Goal: Task Accomplishment & Management: Manage account settings

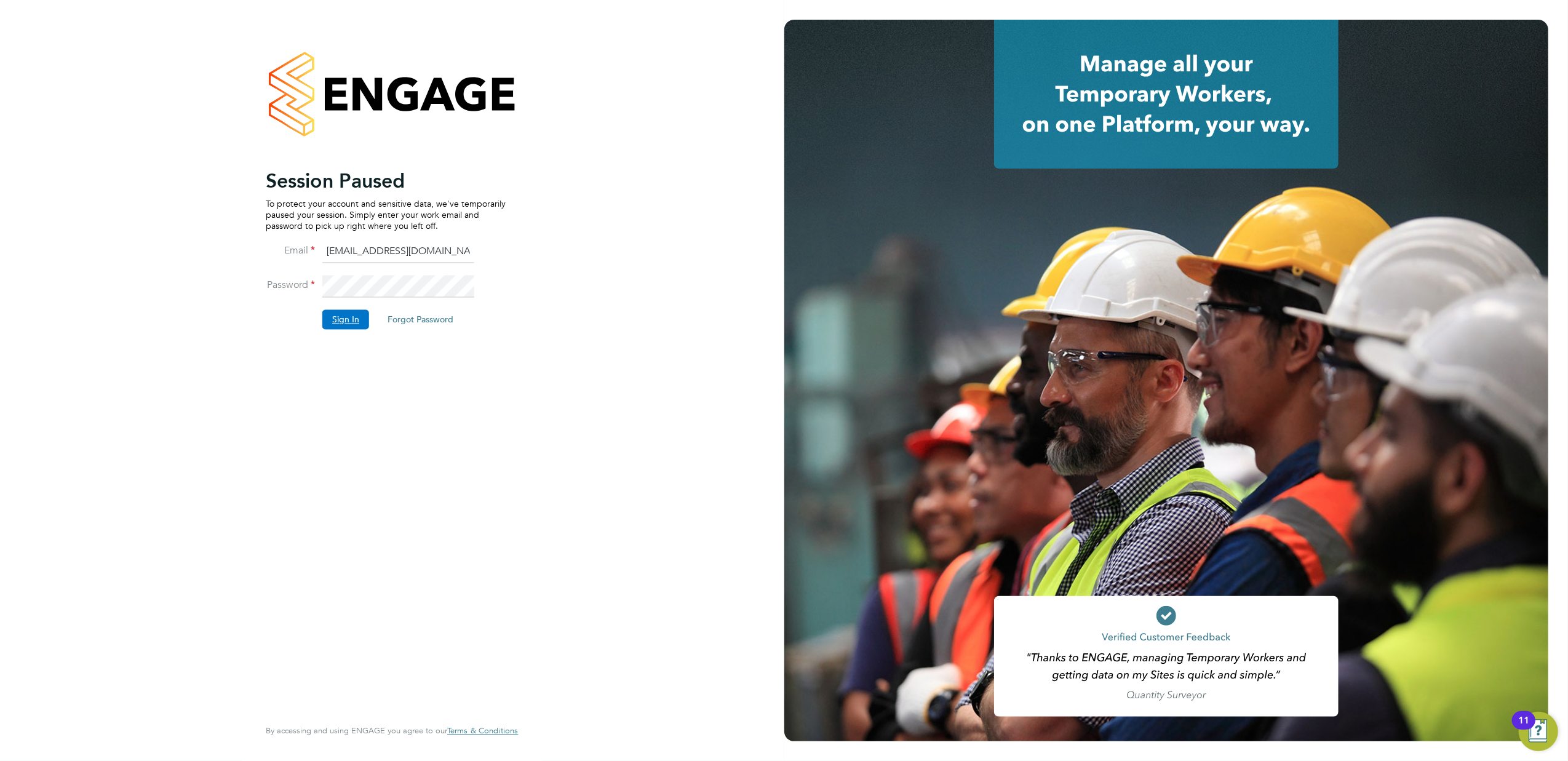
click at [342, 328] on button "Sign In" at bounding box center [345, 318] width 47 height 19
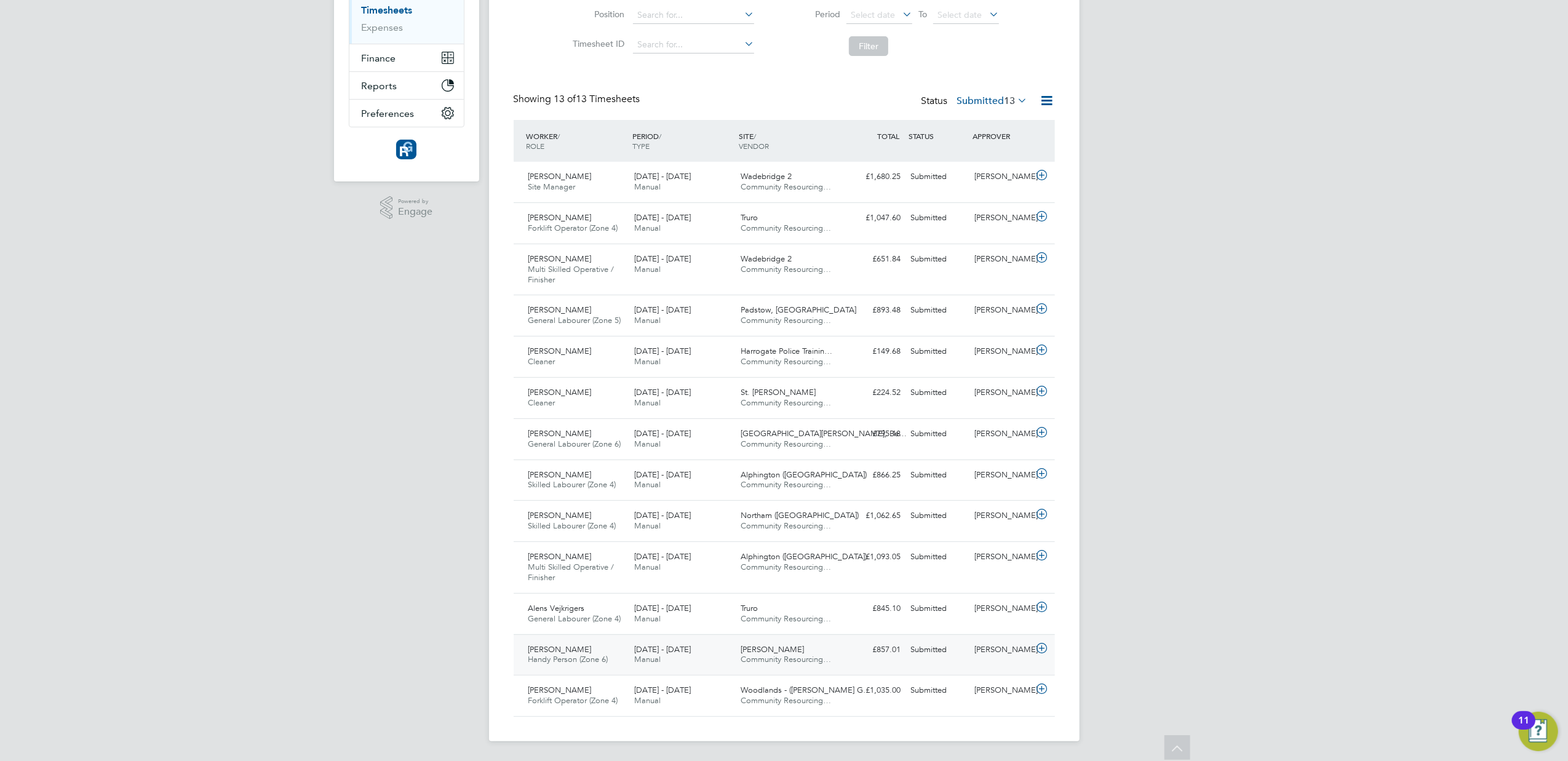
click at [982, 645] on div "John Doran" at bounding box center [1002, 650] width 64 height 20
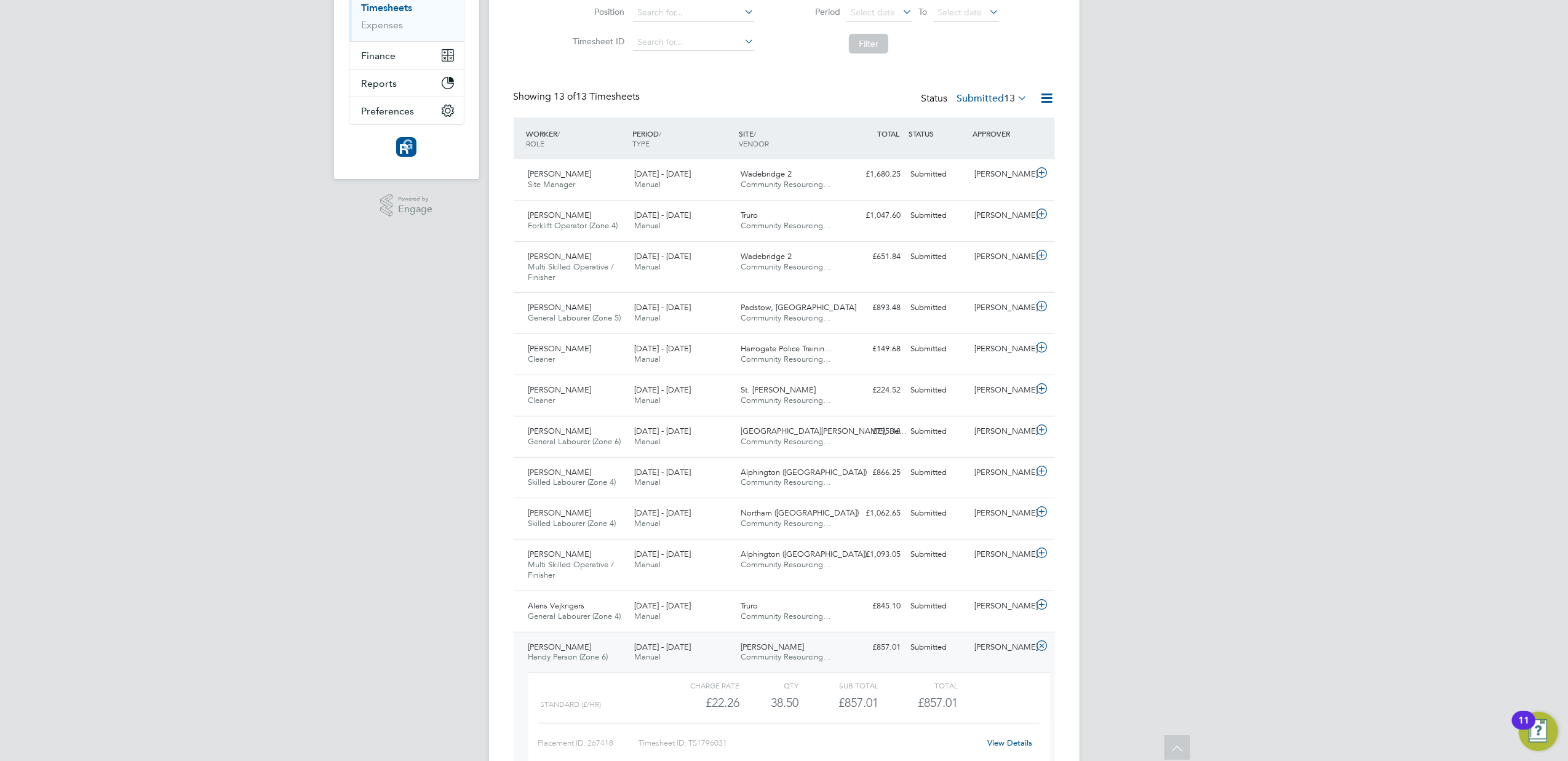
drag, startPoint x: 1116, startPoint y: 504, endPoint x: 1193, endPoint y: 796, distance: 302.0
drag, startPoint x: 1193, startPoint y: 796, endPoint x: 933, endPoint y: 643, distance: 301.7
click at [768, 651] on span "Jossey Lane" at bounding box center [772, 646] width 63 height 10
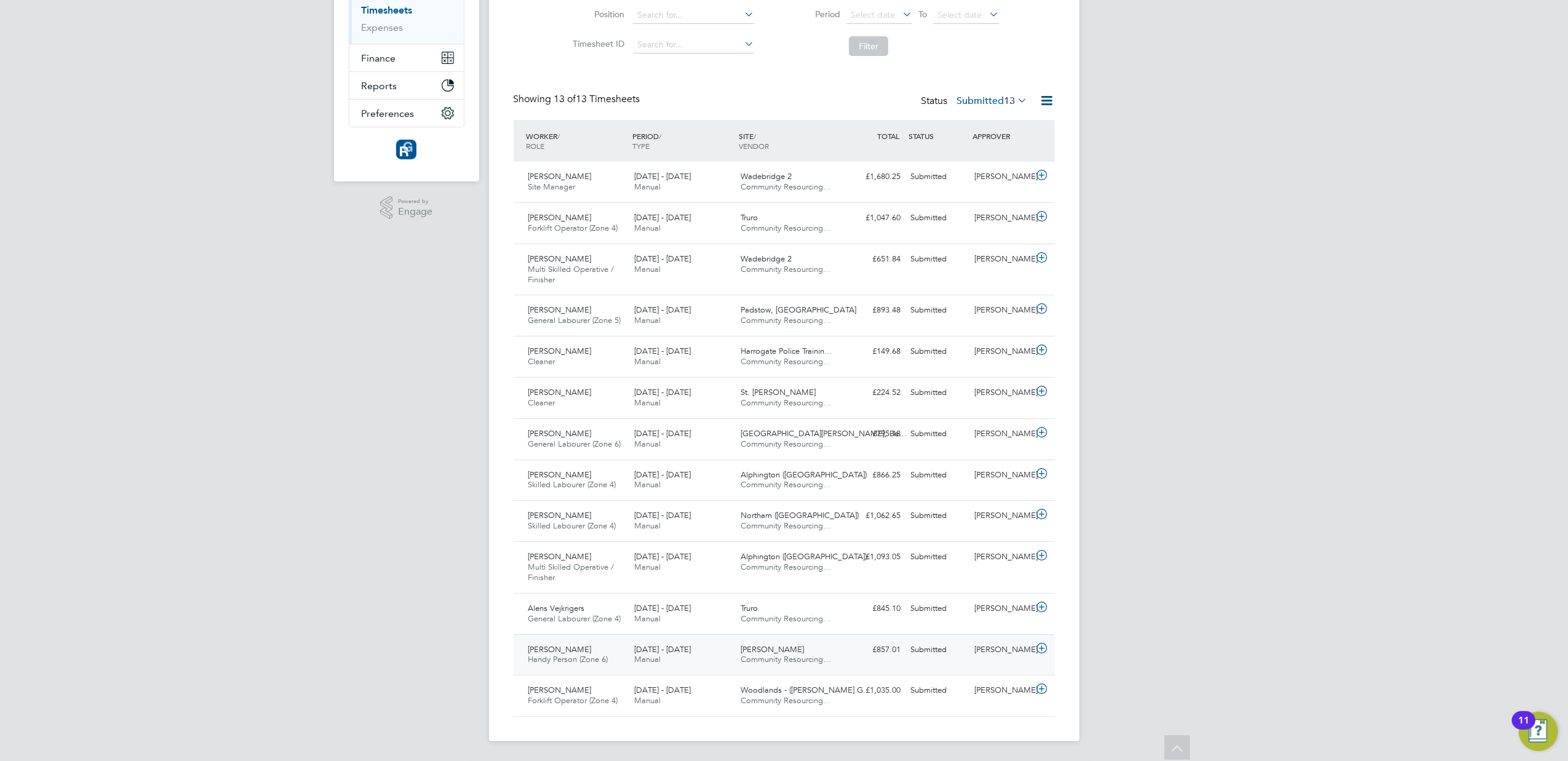
click at [766, 658] on span "Community Resourcing…" at bounding box center [786, 659] width 91 height 10
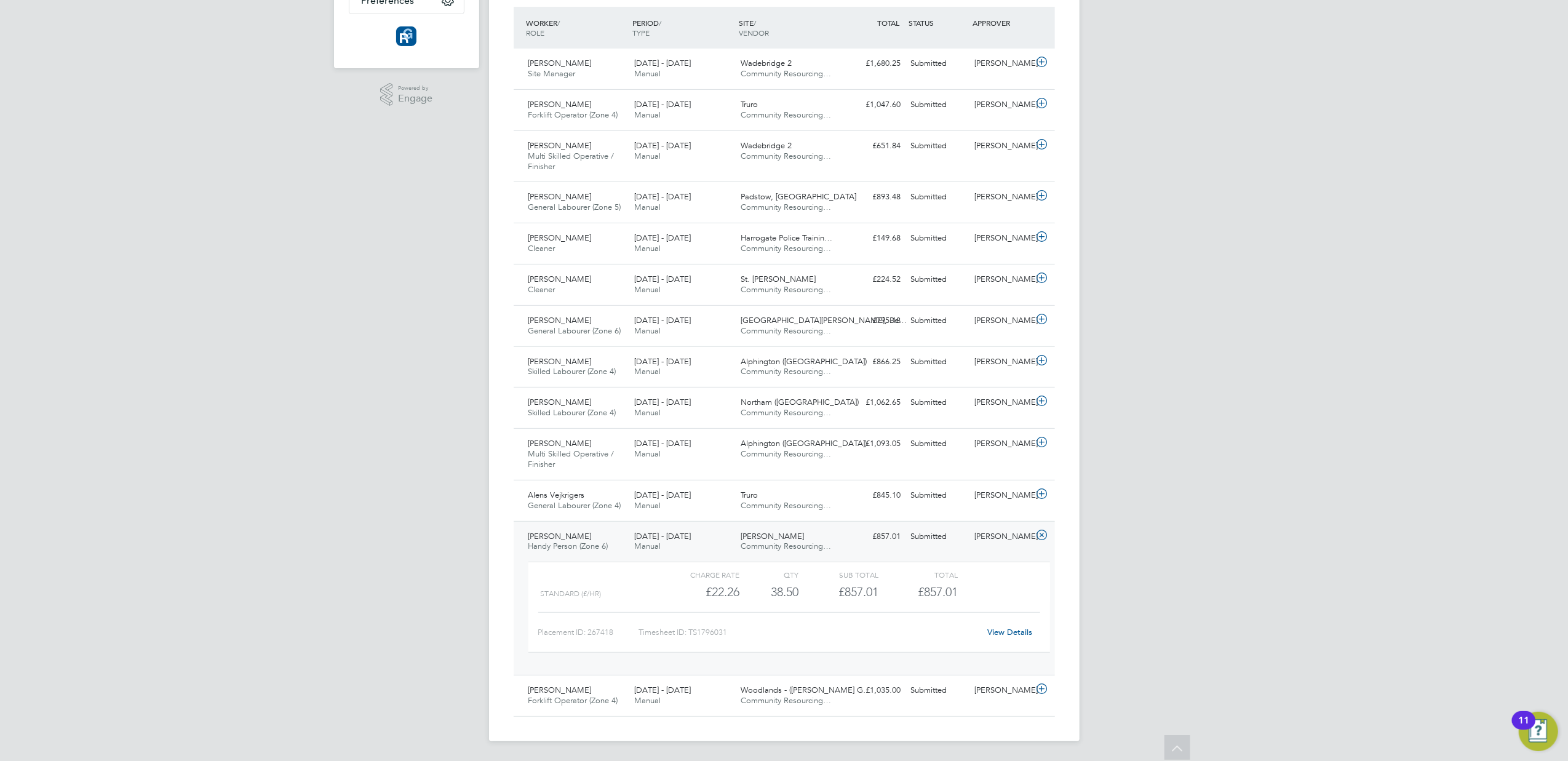
click at [1008, 629] on link "View Details" at bounding box center [1010, 631] width 45 height 10
click at [1204, 609] on div "MS Michelle Smith Notifications 20 Applications: Network Team Members Businesse…" at bounding box center [784, 220] width 1568 height 1082
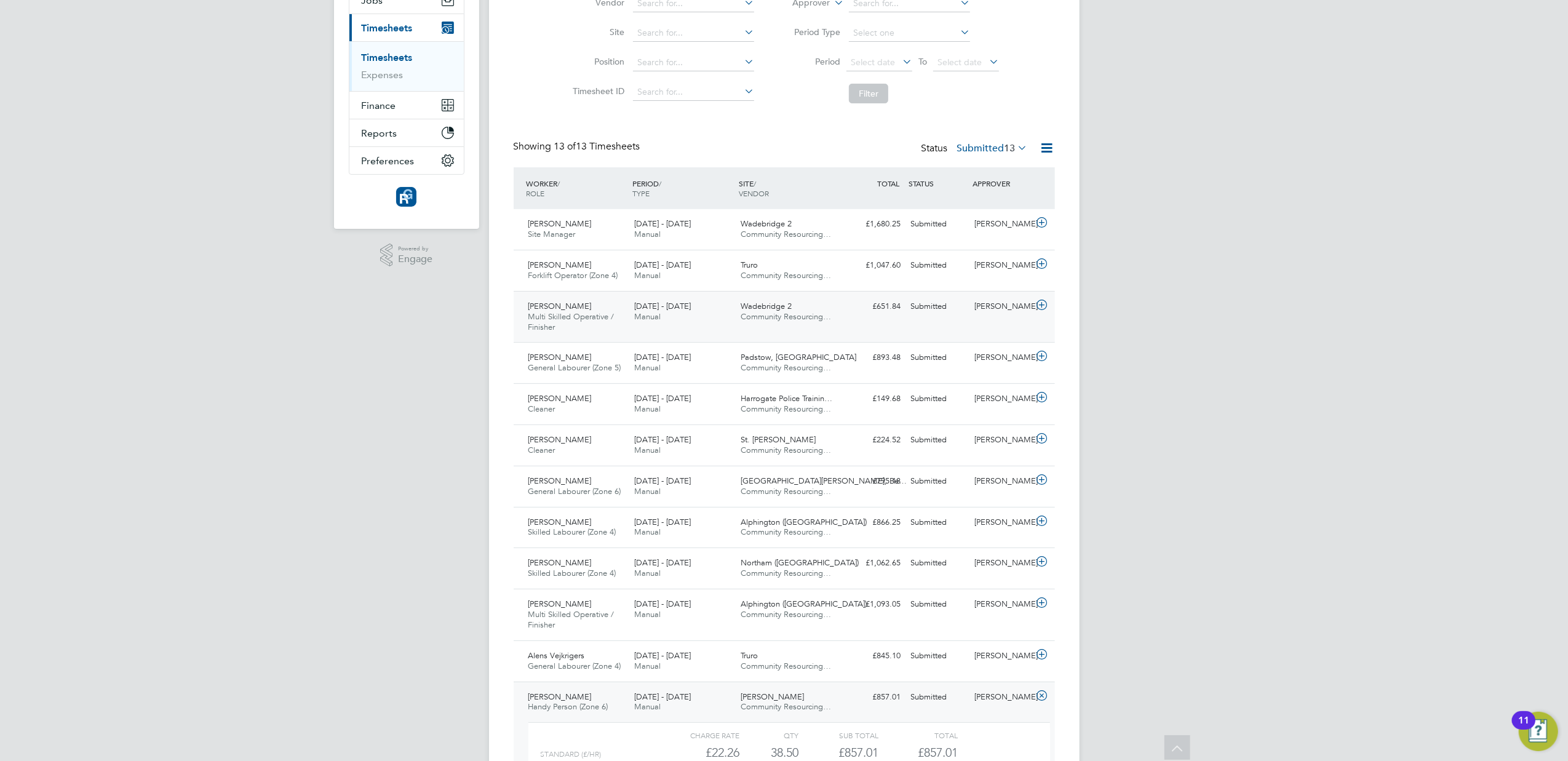
scroll to position [78, 0]
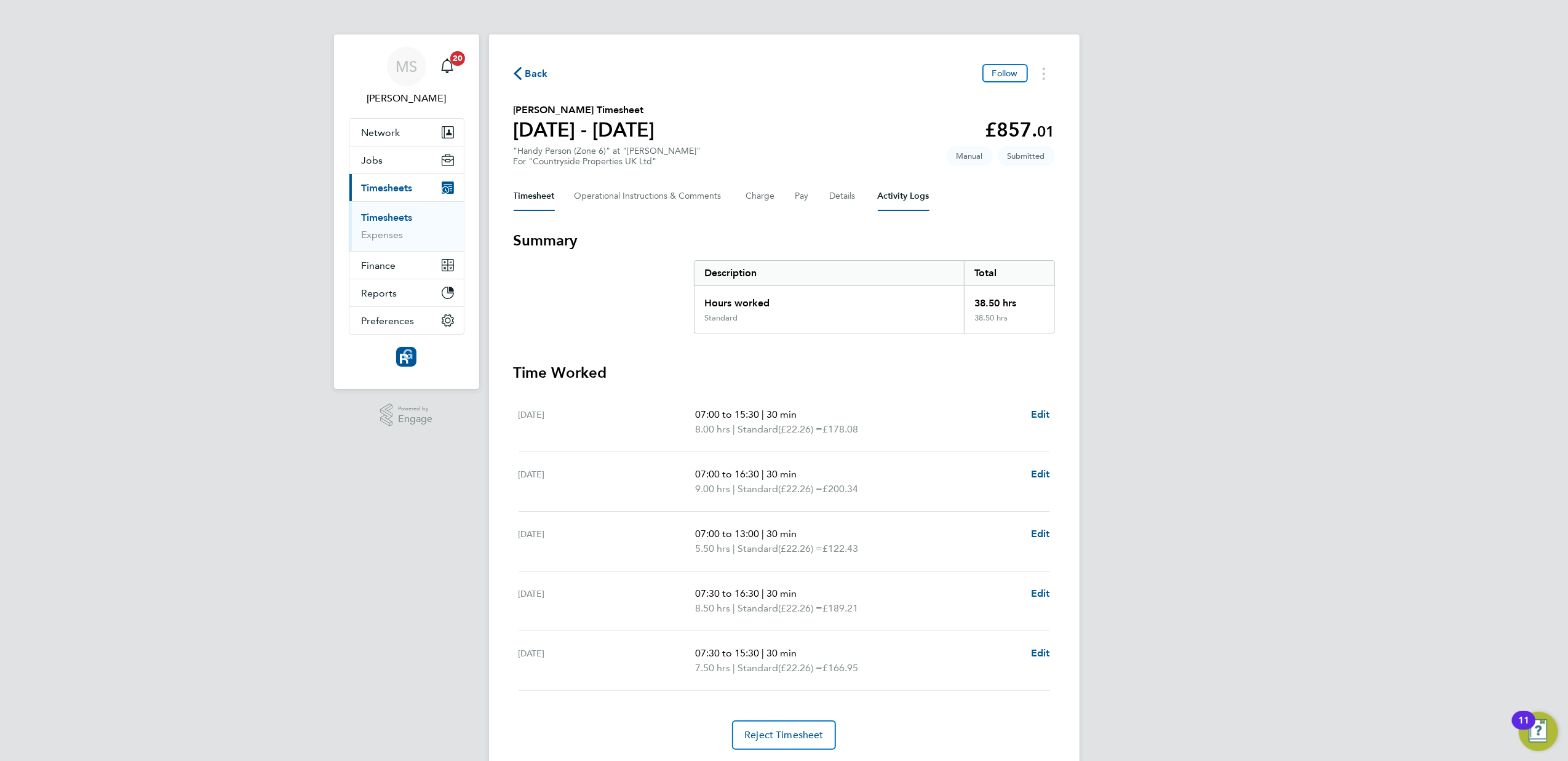
drag, startPoint x: 0, startPoint y: 0, endPoint x: 909, endPoint y: 198, distance: 930.3
click at [909, 198] on Logs-tab "Activity Logs" at bounding box center [904, 196] width 52 height 30
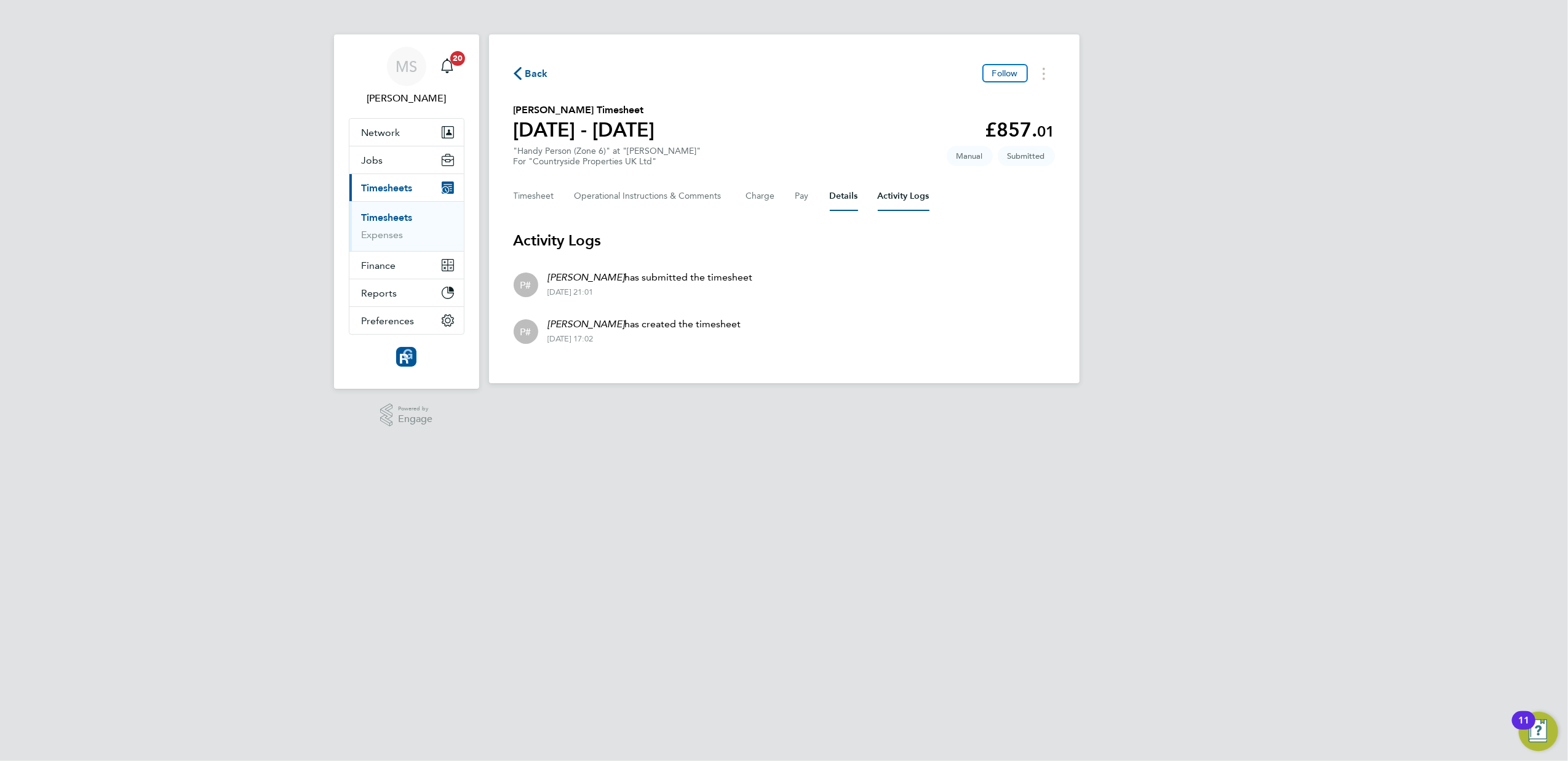
click at [851, 192] on button "Details" at bounding box center [844, 196] width 29 height 30
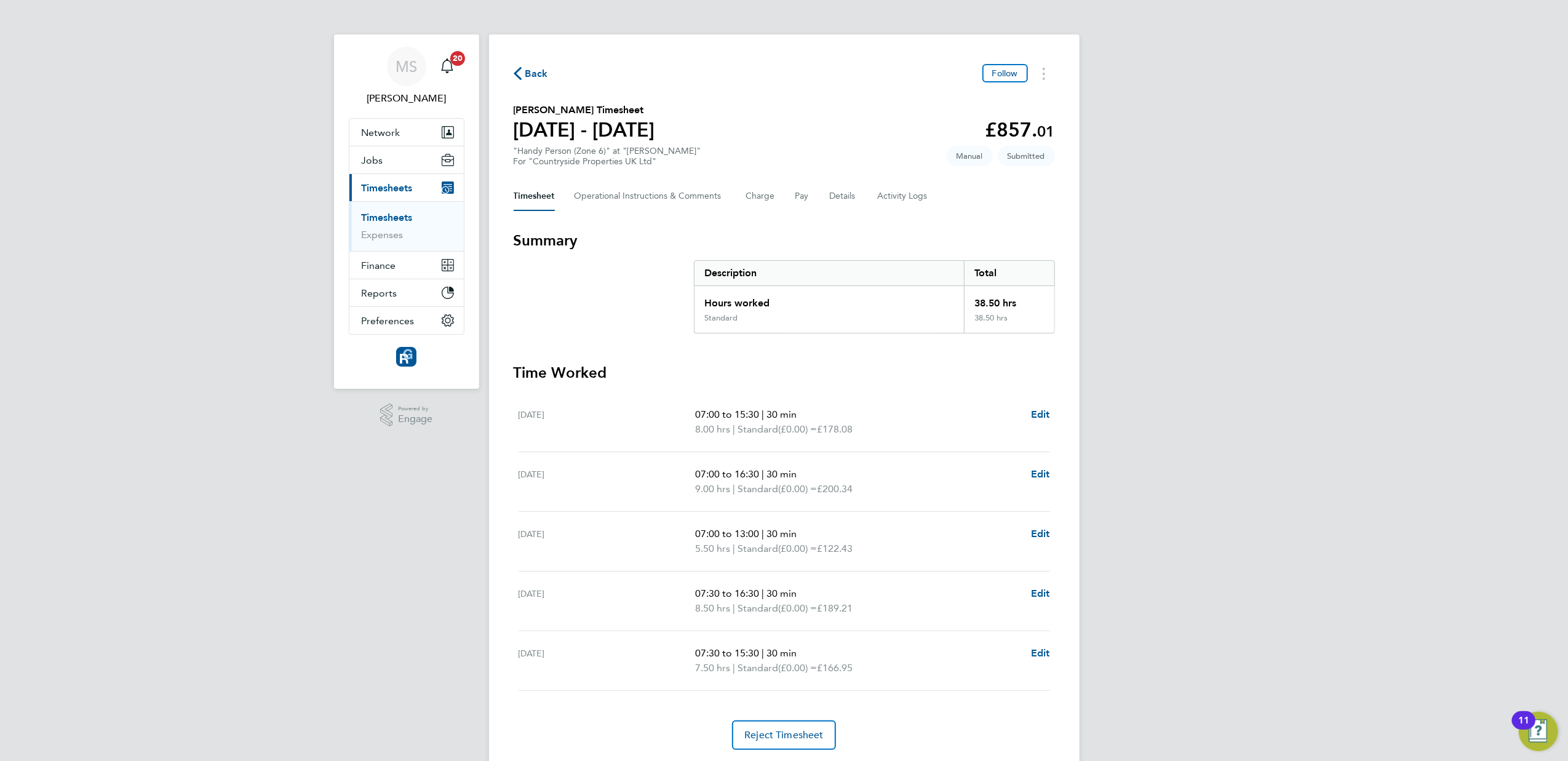
click at [526, 72] on span "Back" at bounding box center [537, 74] width 23 height 15
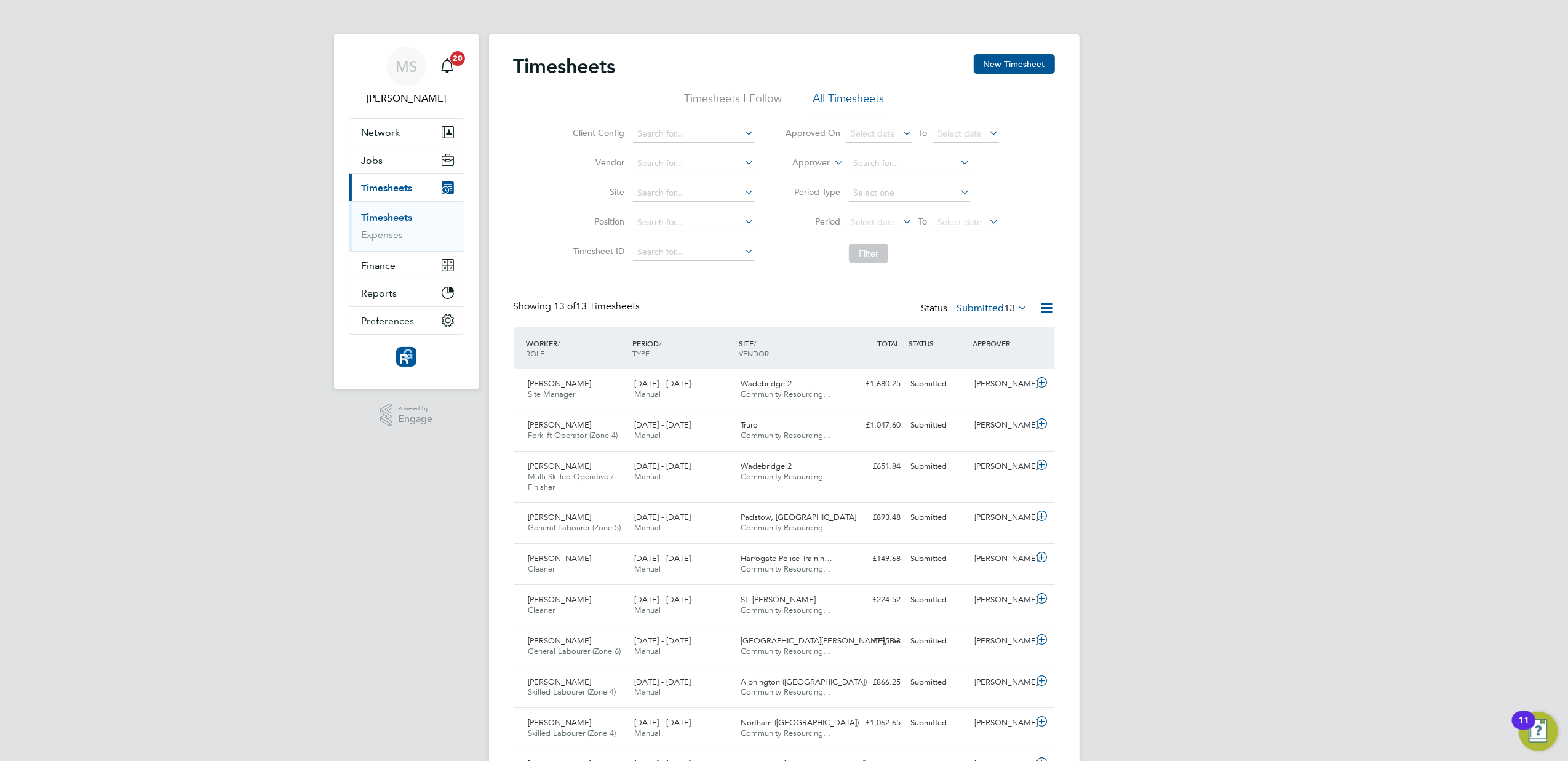
scroll to position [210, 0]
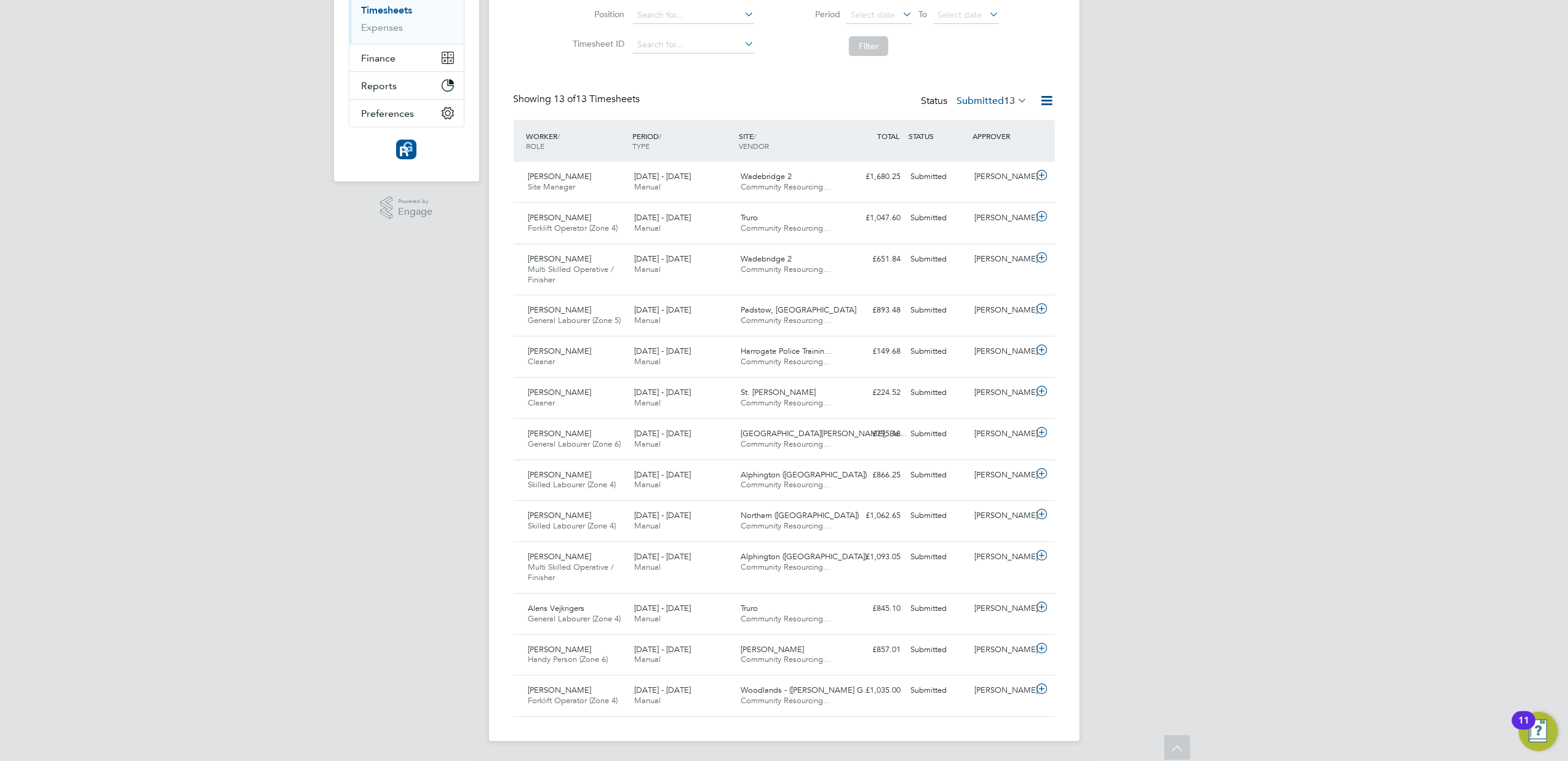
click at [1426, 627] on div "MS Michelle Smith Notifications 20 Applications: Network Team Members Businesse…" at bounding box center [784, 277] width 1568 height 968
click at [986, 643] on div "John Doran" at bounding box center [1002, 650] width 64 height 20
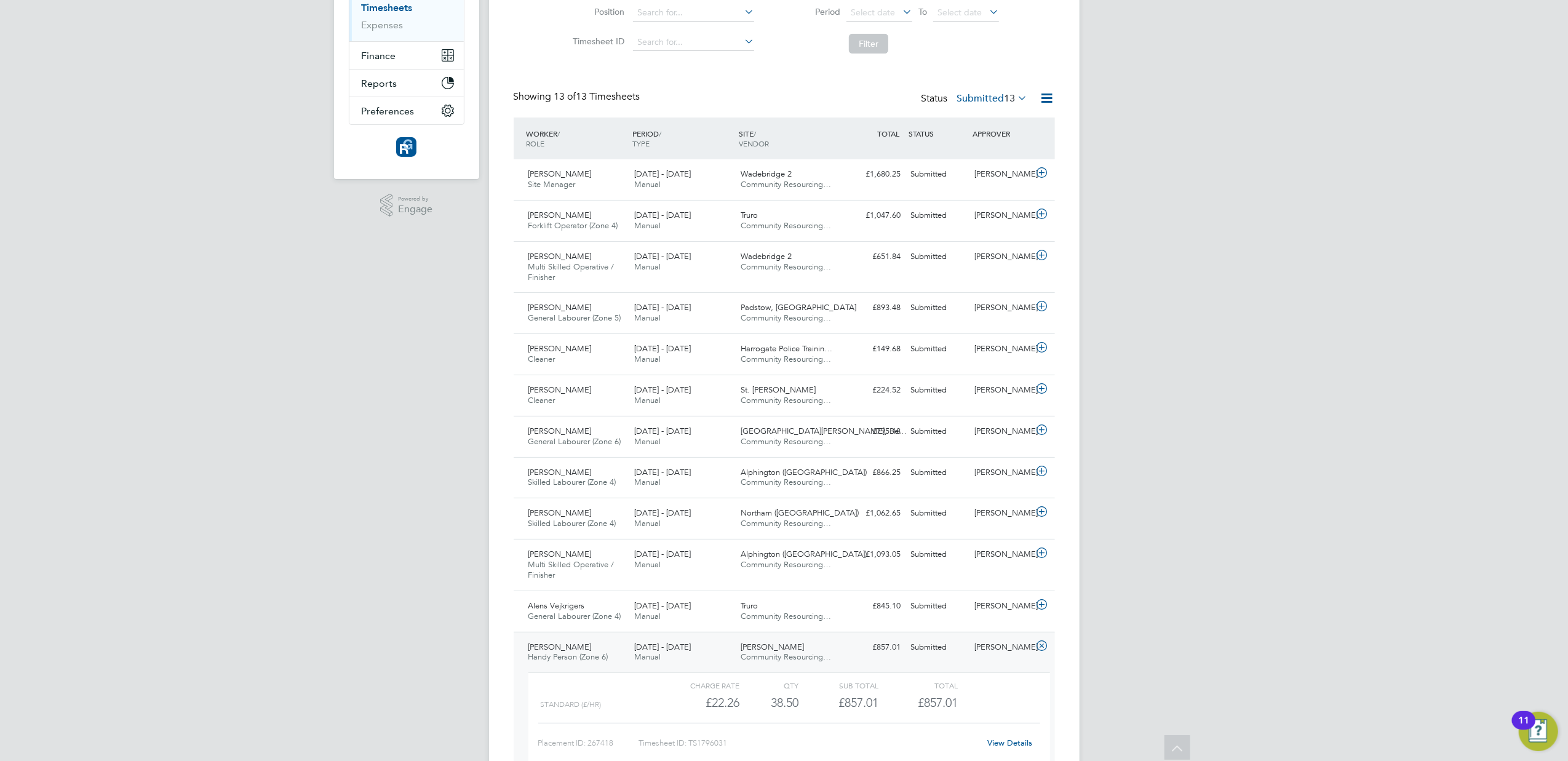
scroll to position [324, 0]
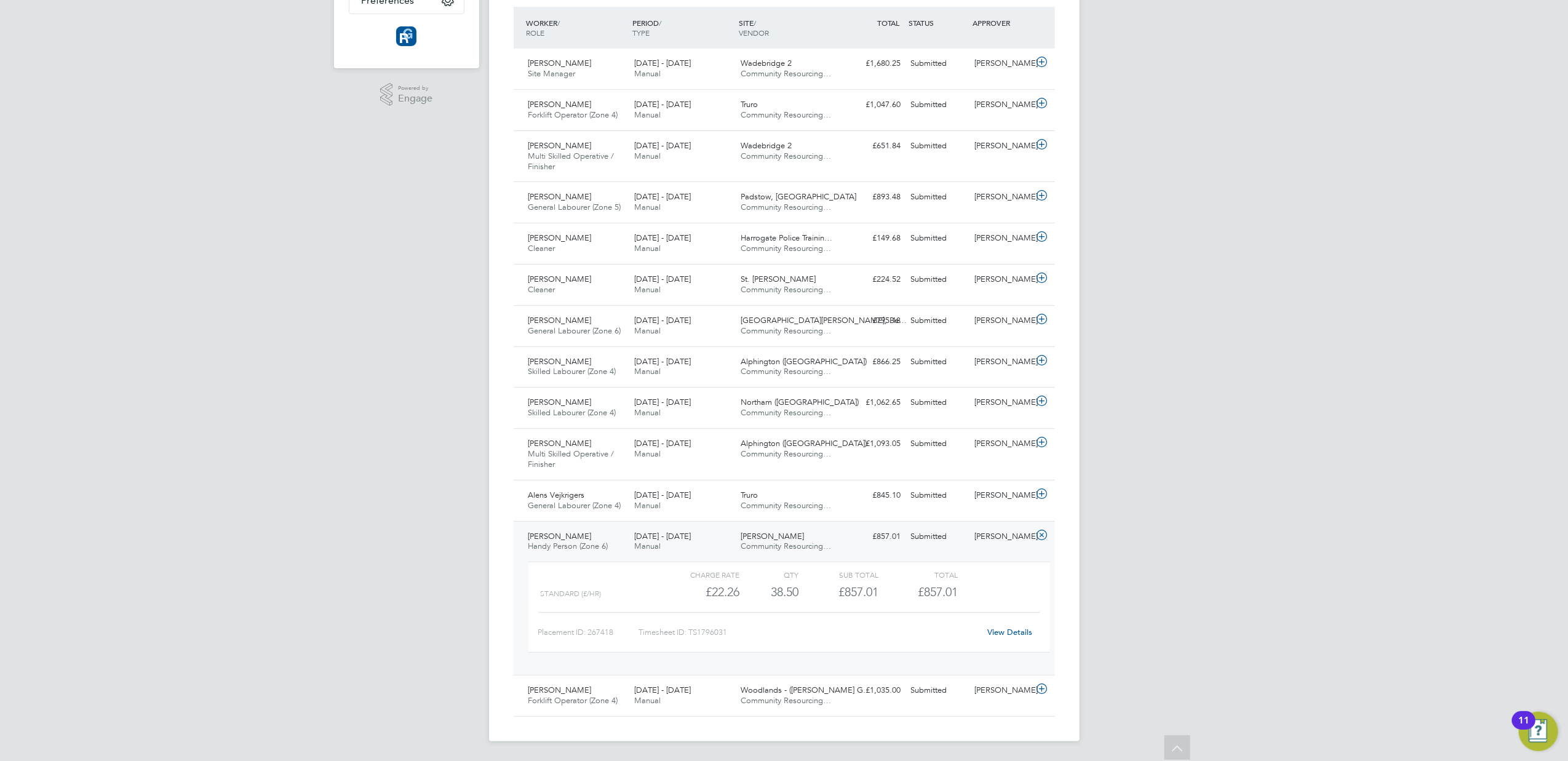
click at [1001, 632] on link "View Details" at bounding box center [1010, 631] width 45 height 10
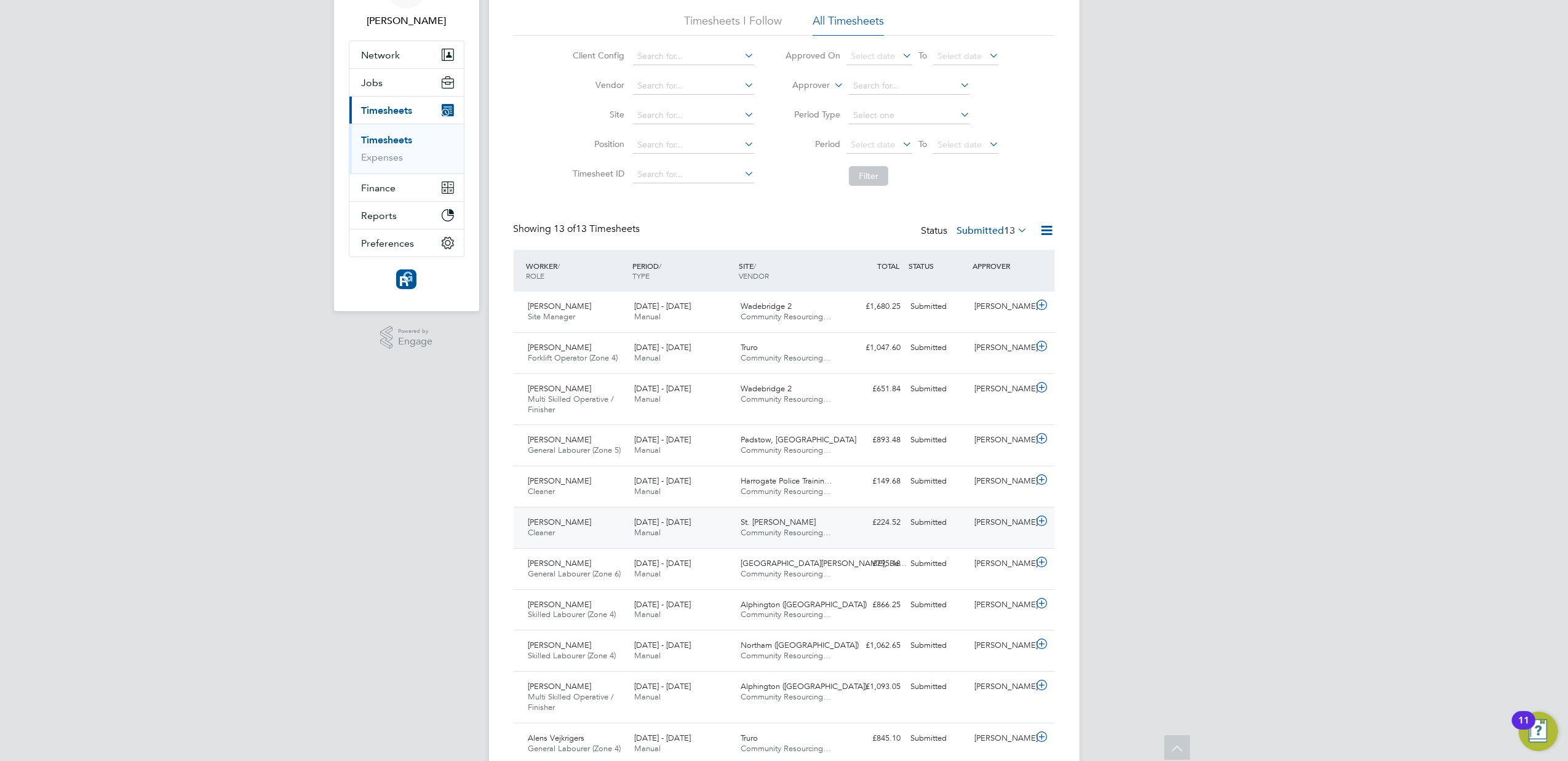
scroll to position [0, 0]
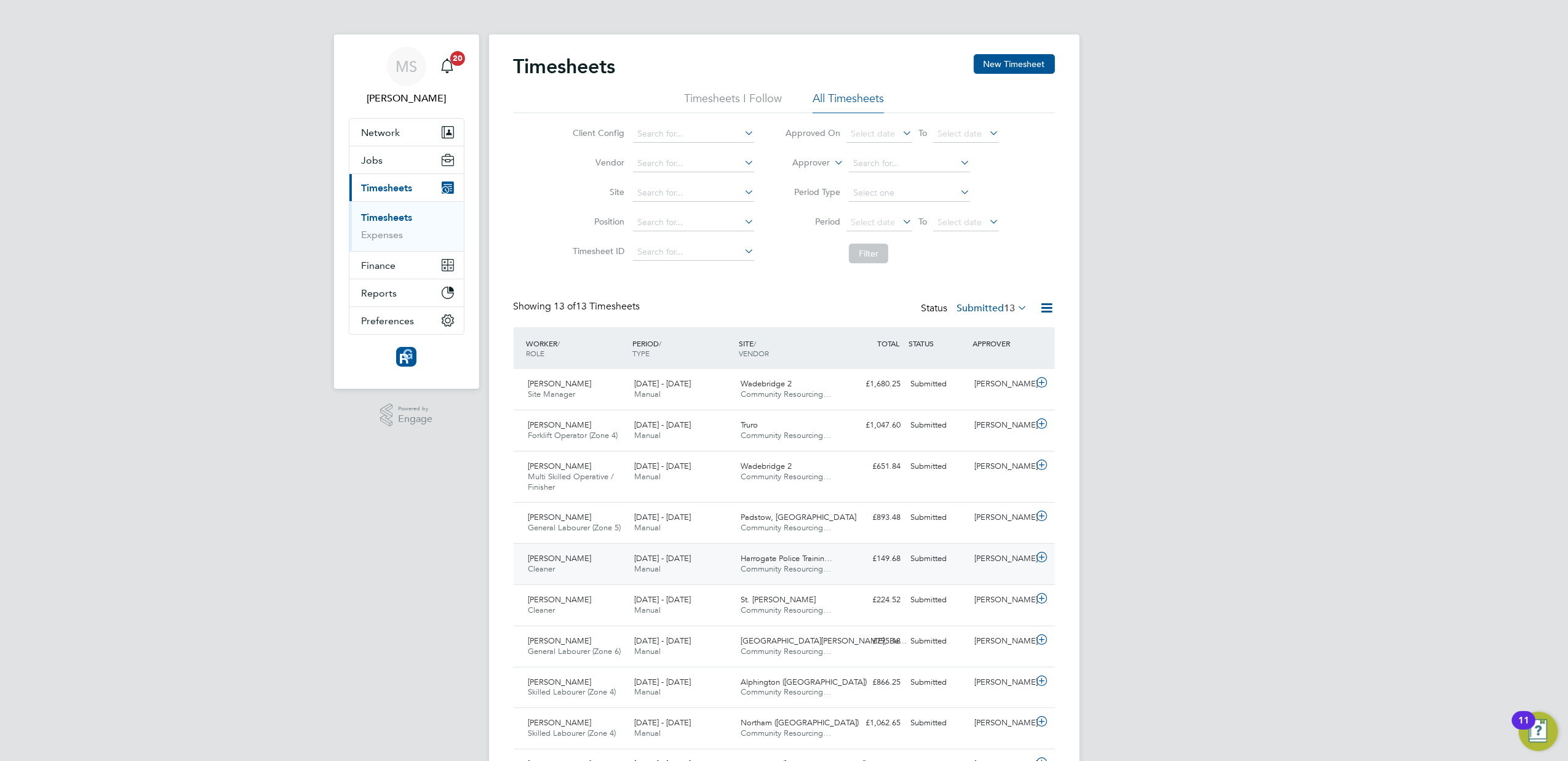
click at [985, 559] on div "[PERSON_NAME]" at bounding box center [1002, 559] width 64 height 20
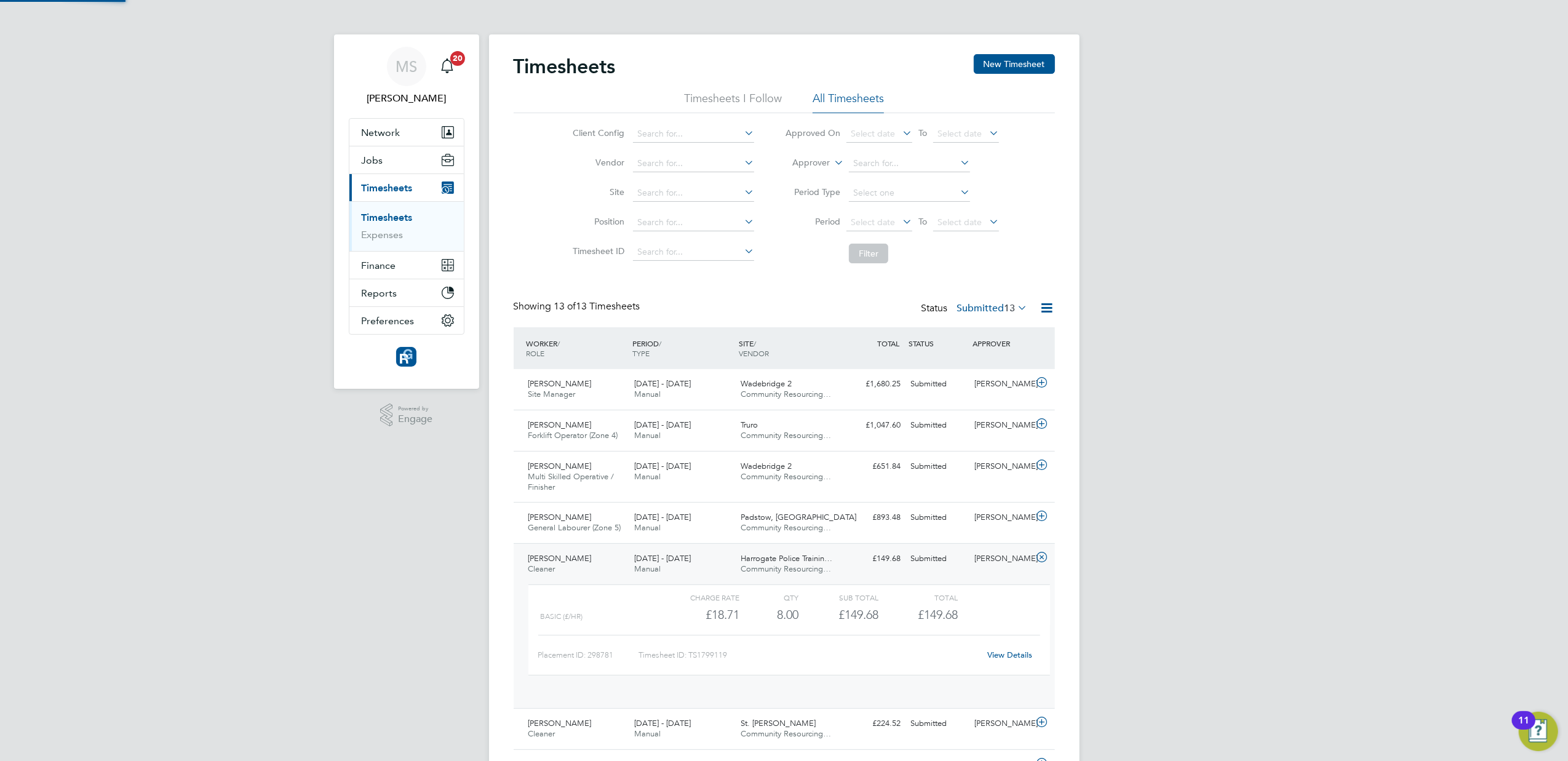
scroll to position [20, 119]
click at [1000, 654] on link "View Details" at bounding box center [1010, 655] width 45 height 10
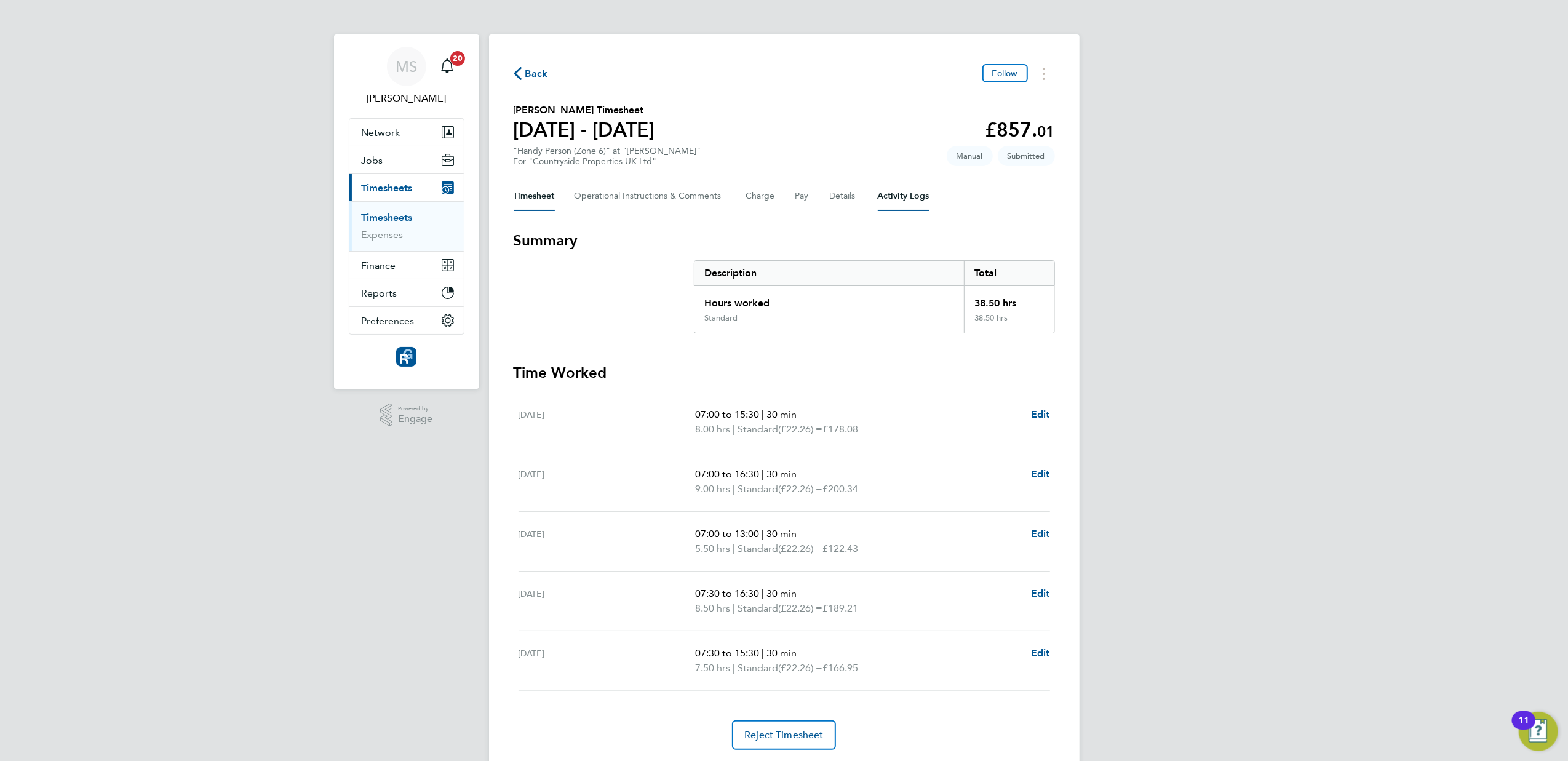
click at [890, 197] on Logs-tab "Activity Logs" at bounding box center [904, 196] width 52 height 30
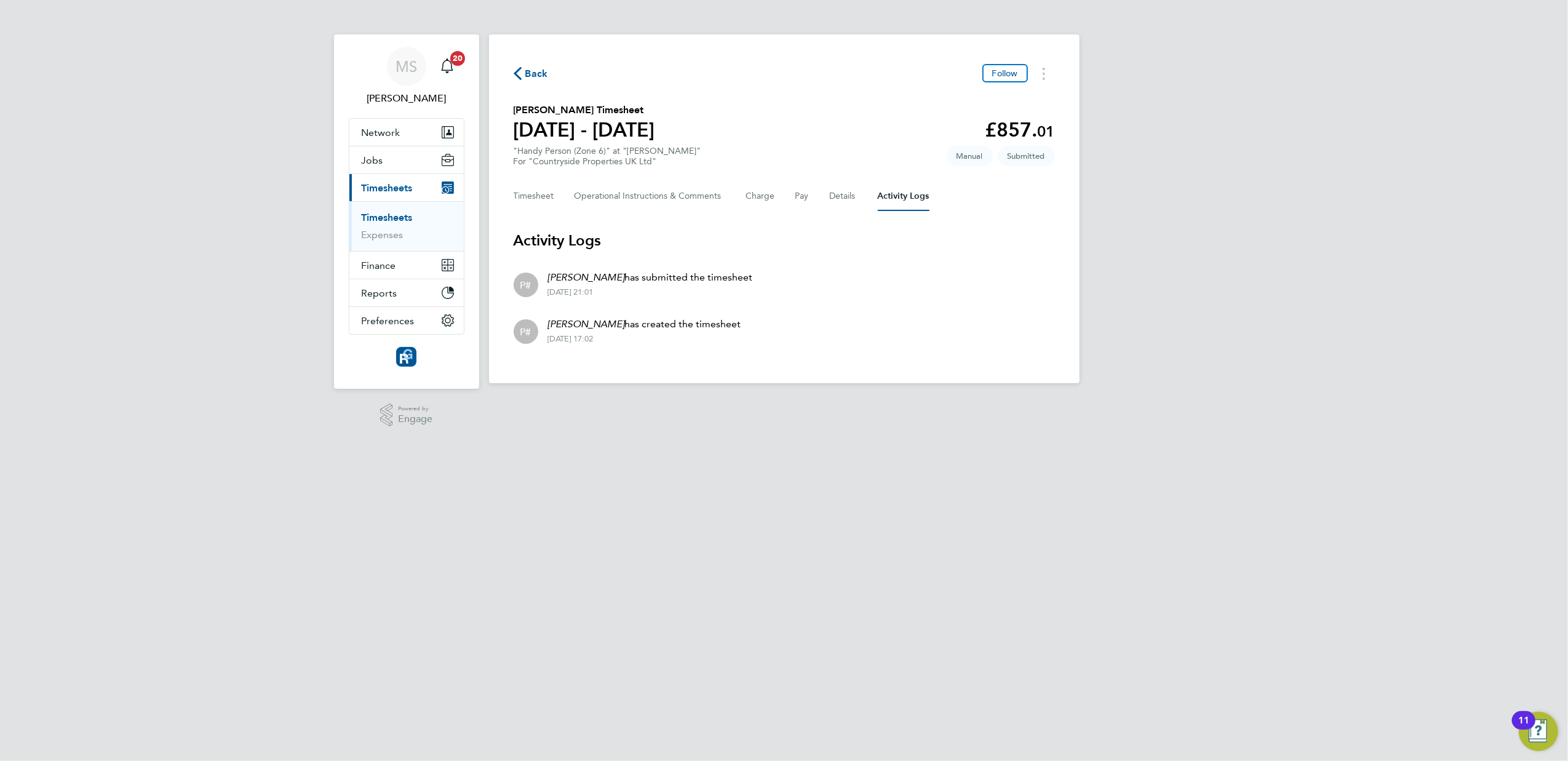
click at [826, 195] on div "Timesheet Operational Instructions & Comments Charge Pay Details Activity Logs" at bounding box center [784, 196] width 541 height 30
click at [851, 197] on button "Details" at bounding box center [844, 196] width 29 height 30
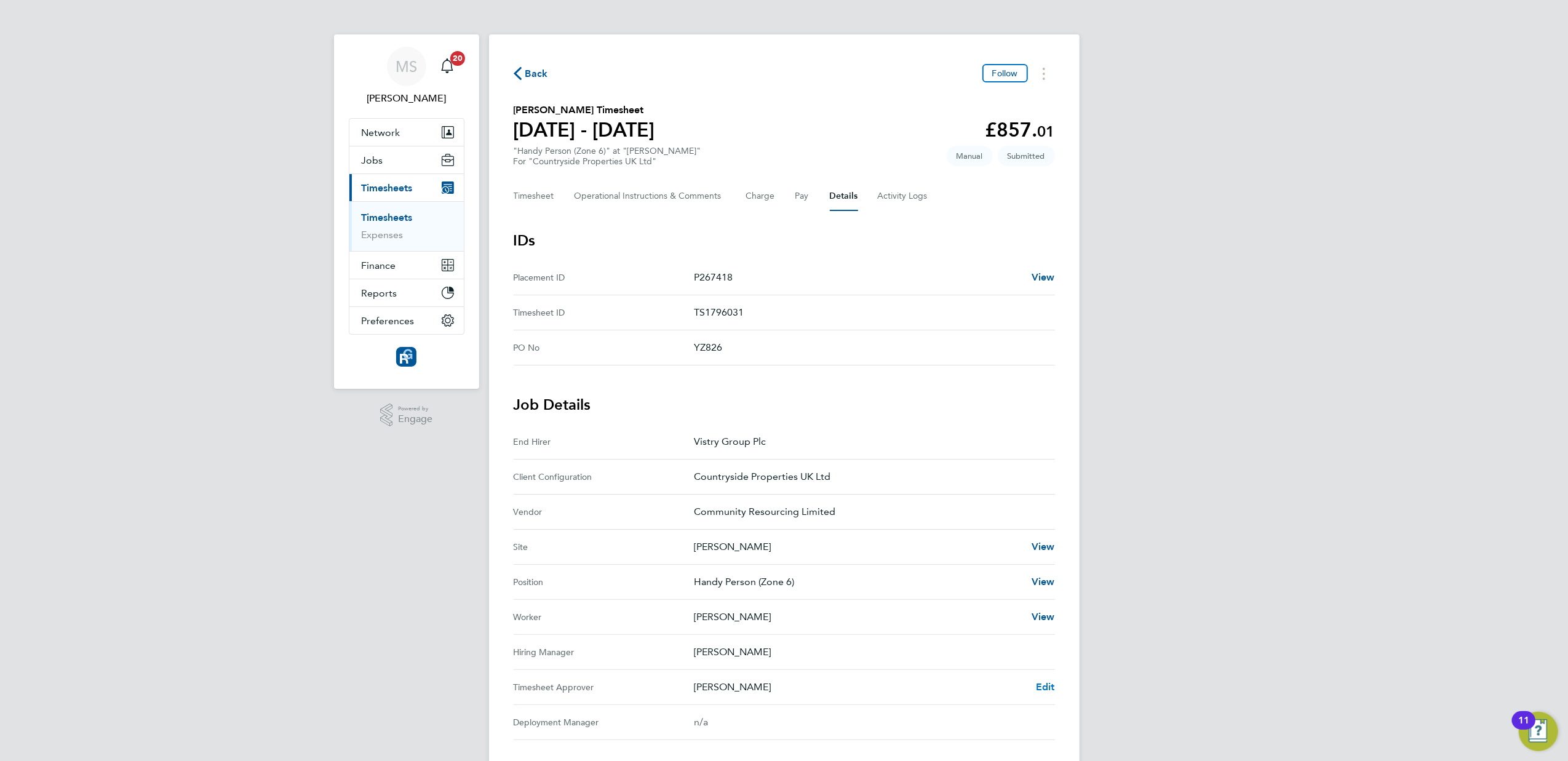
click at [1041, 681] on link "Edit" at bounding box center [1045, 687] width 19 height 15
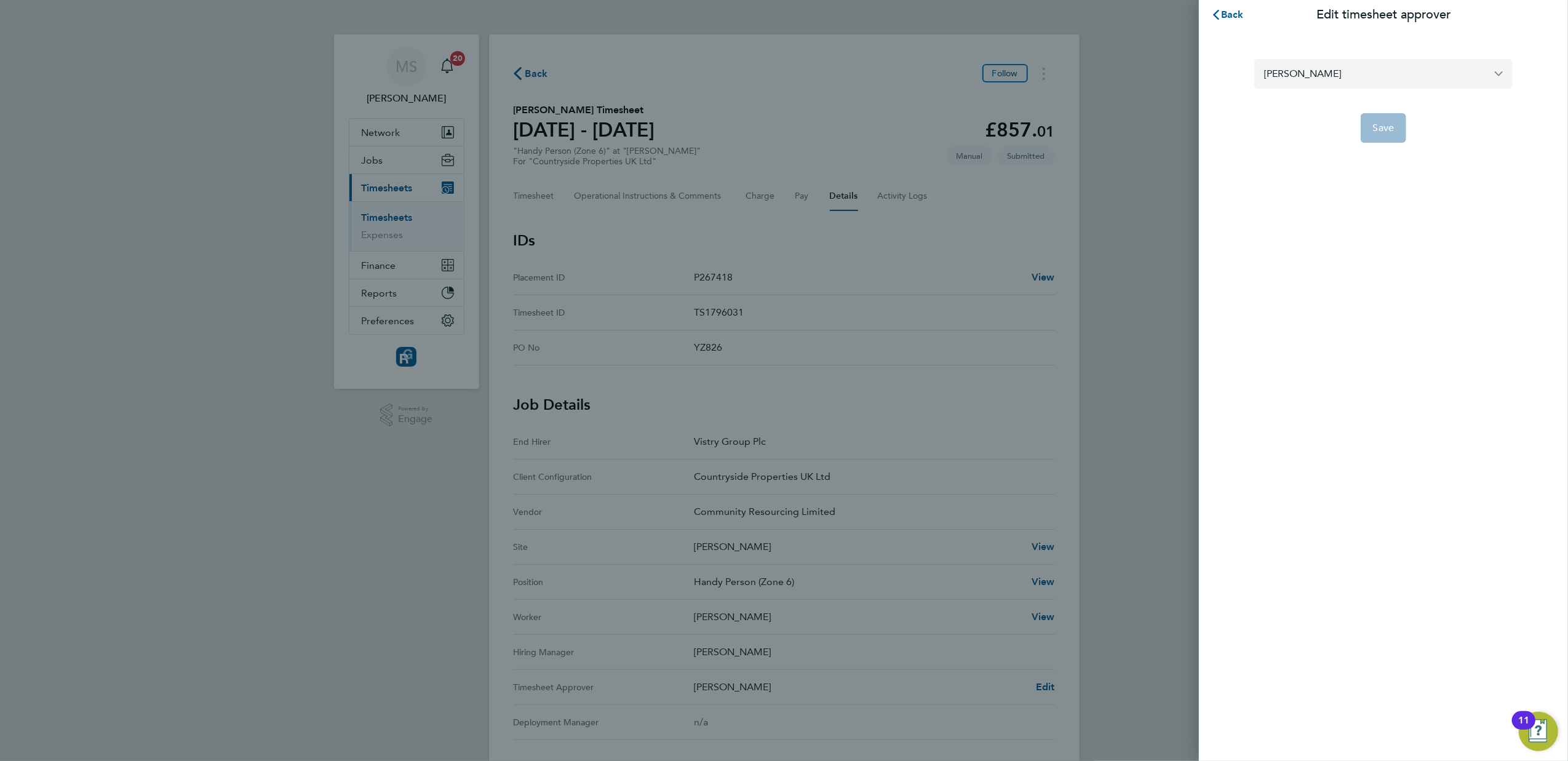
click at [1340, 65] on input "John Doran" at bounding box center [1383, 73] width 258 height 29
click at [1342, 102] on span "Daren Murgatroyd" at bounding box center [1304, 104] width 80 height 15
type input "Daren Murgatroyd"
click at [1387, 127] on span "Save" at bounding box center [1384, 128] width 21 height 12
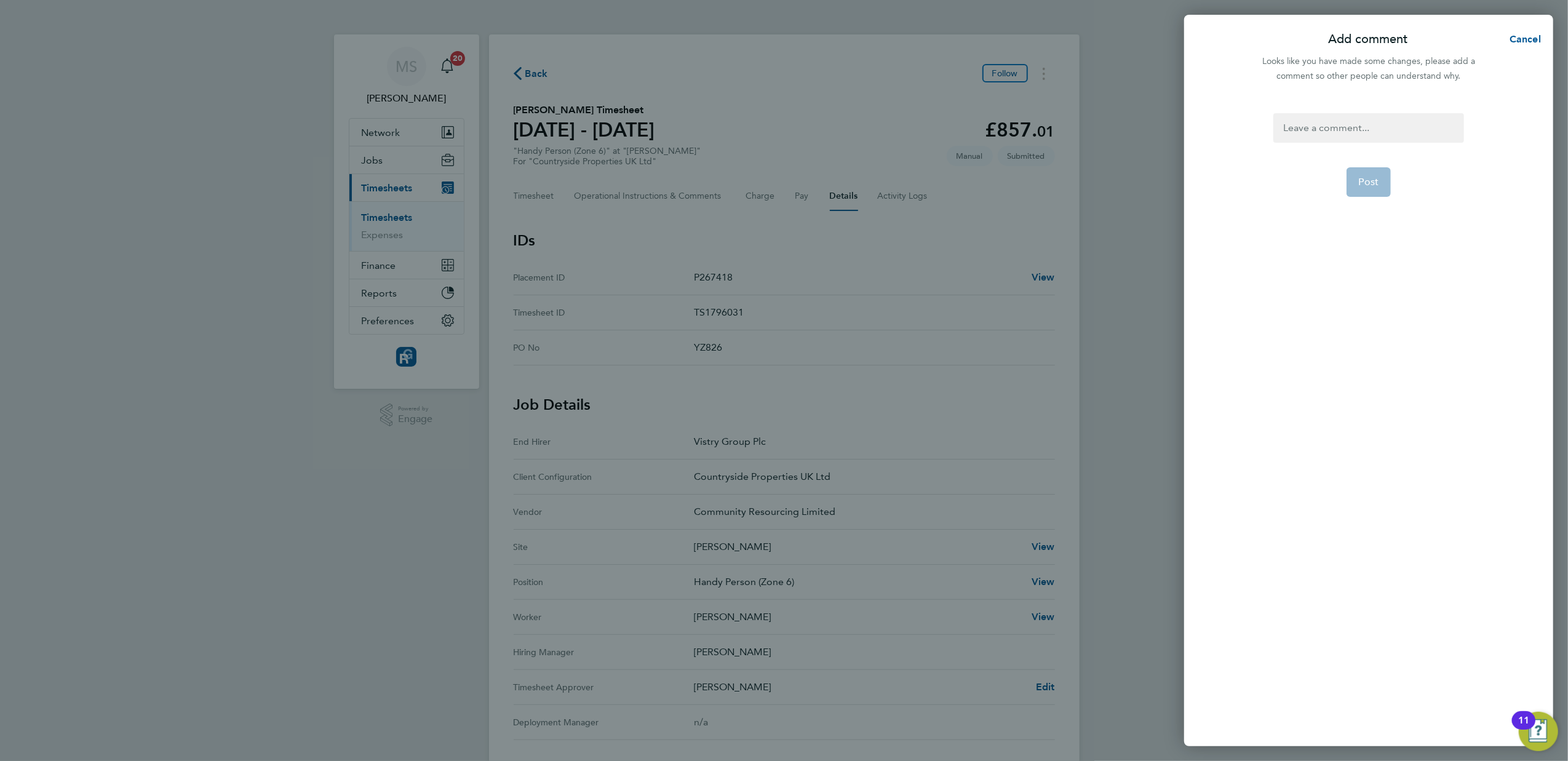
click at [1337, 120] on div at bounding box center [1368, 128] width 190 height 30
click at [1316, 124] on div at bounding box center [1368, 128] width 190 height 30
click at [1367, 185] on span "Post" at bounding box center [1369, 181] width 20 height 12
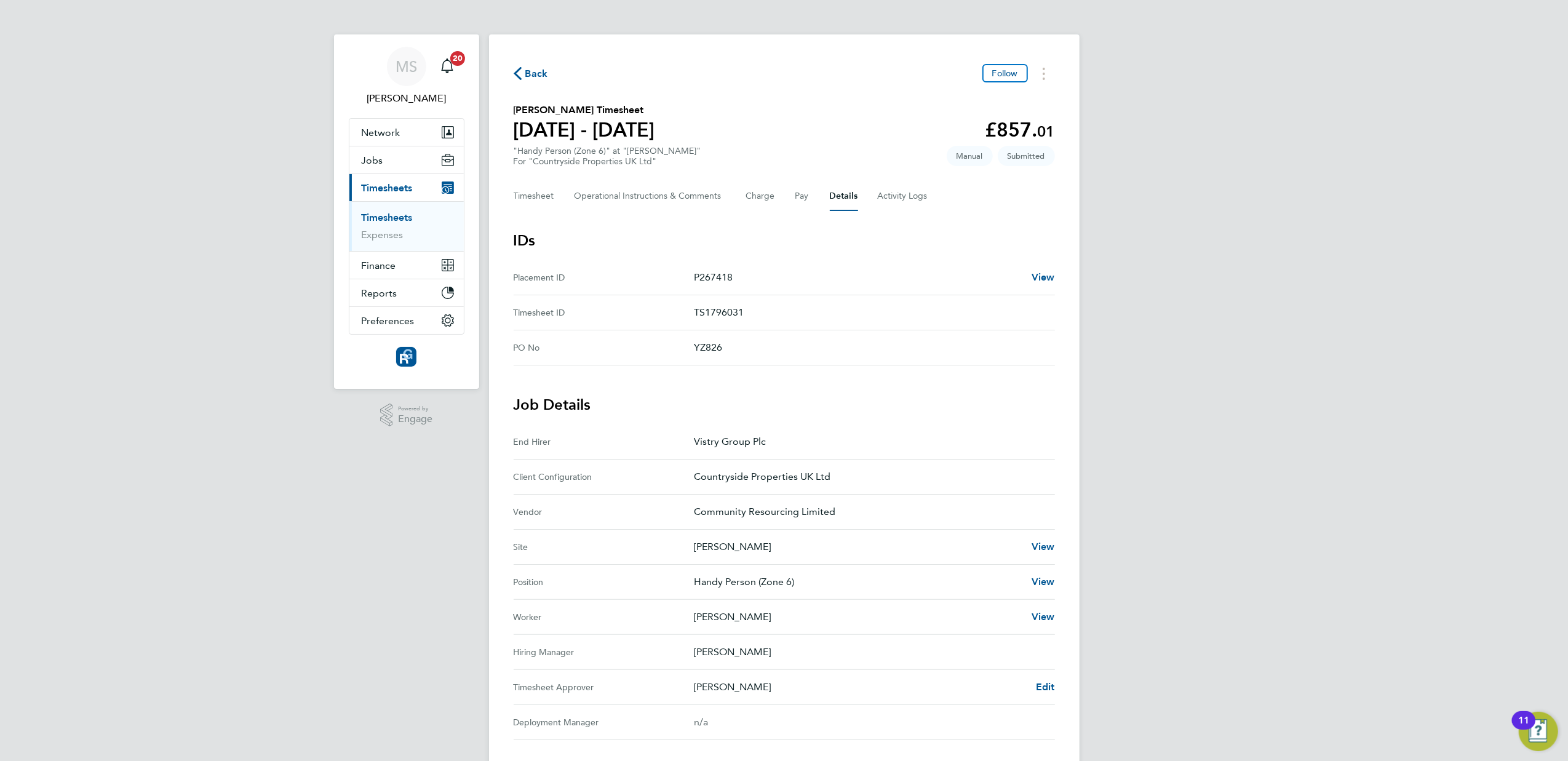
click at [544, 71] on span "Back" at bounding box center [537, 74] width 23 height 15
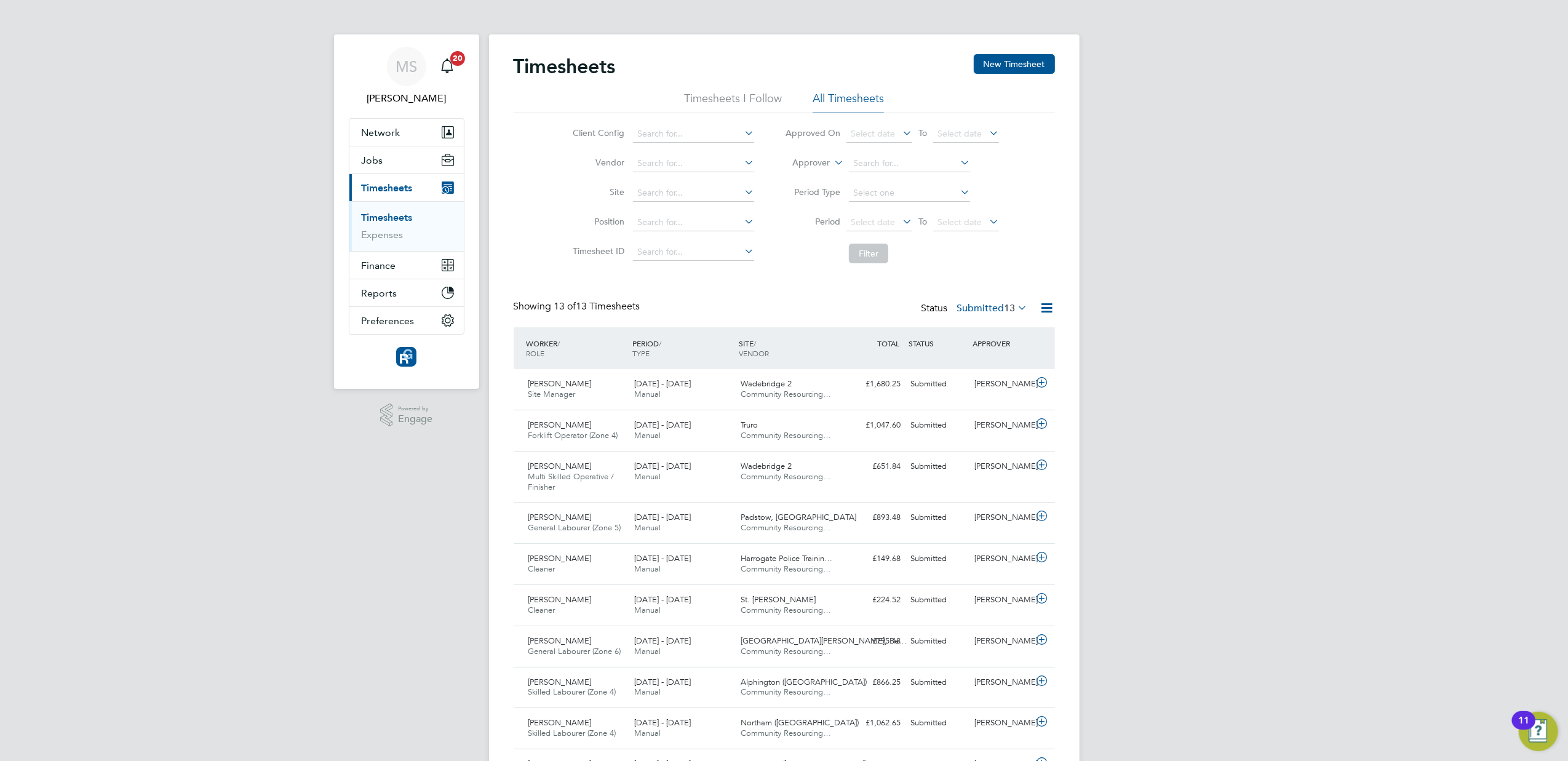
click at [961, 304] on label "Submitted 13" at bounding box center [992, 307] width 70 height 12
click at [958, 384] on li "Approved" at bounding box center [978, 381] width 56 height 18
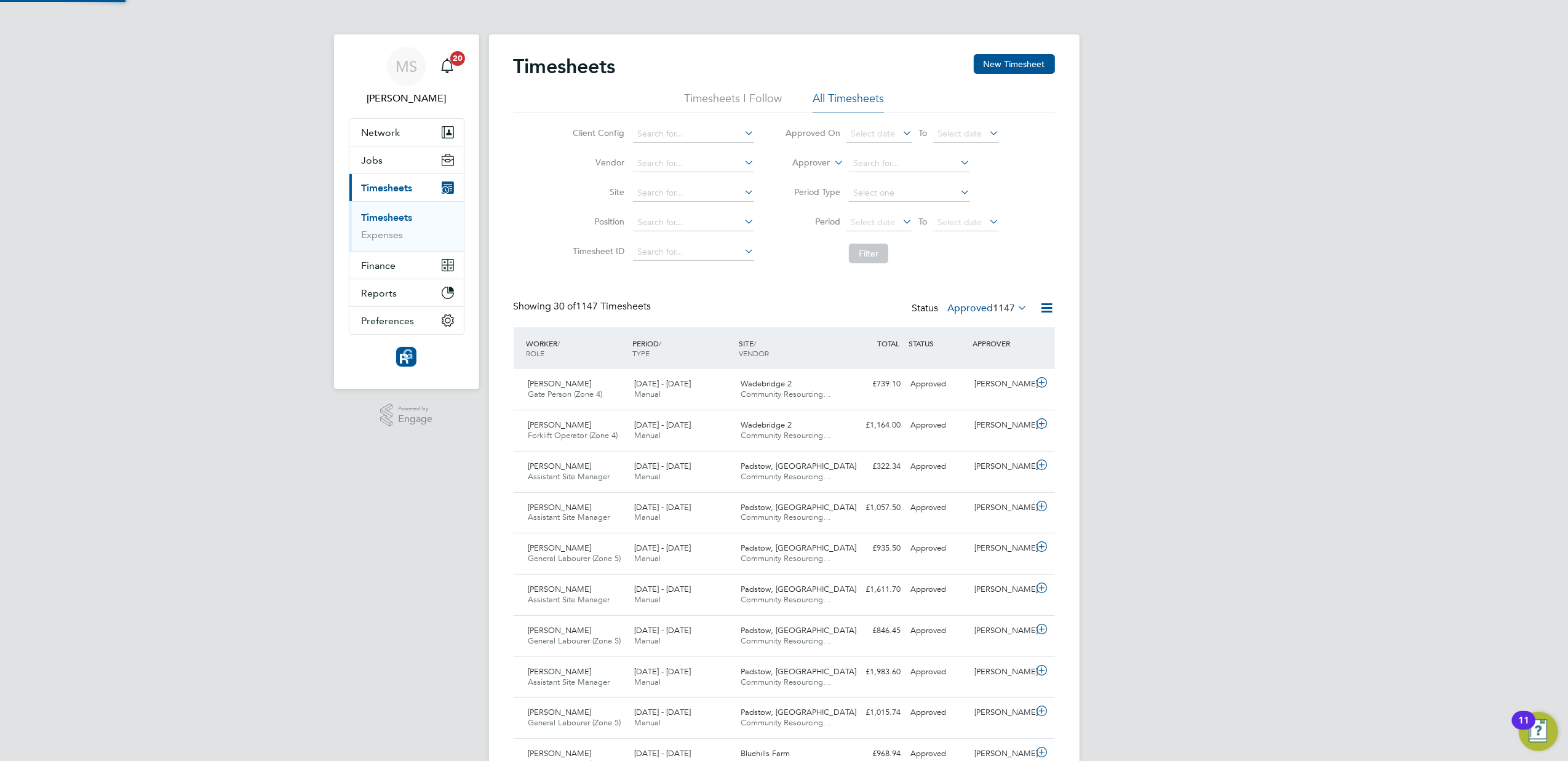
scroll to position [31, 107]
click at [997, 309] on span "1147" at bounding box center [1004, 307] width 22 height 12
click at [984, 368] on li "Submitted" at bounding box center [974, 365] width 56 height 18
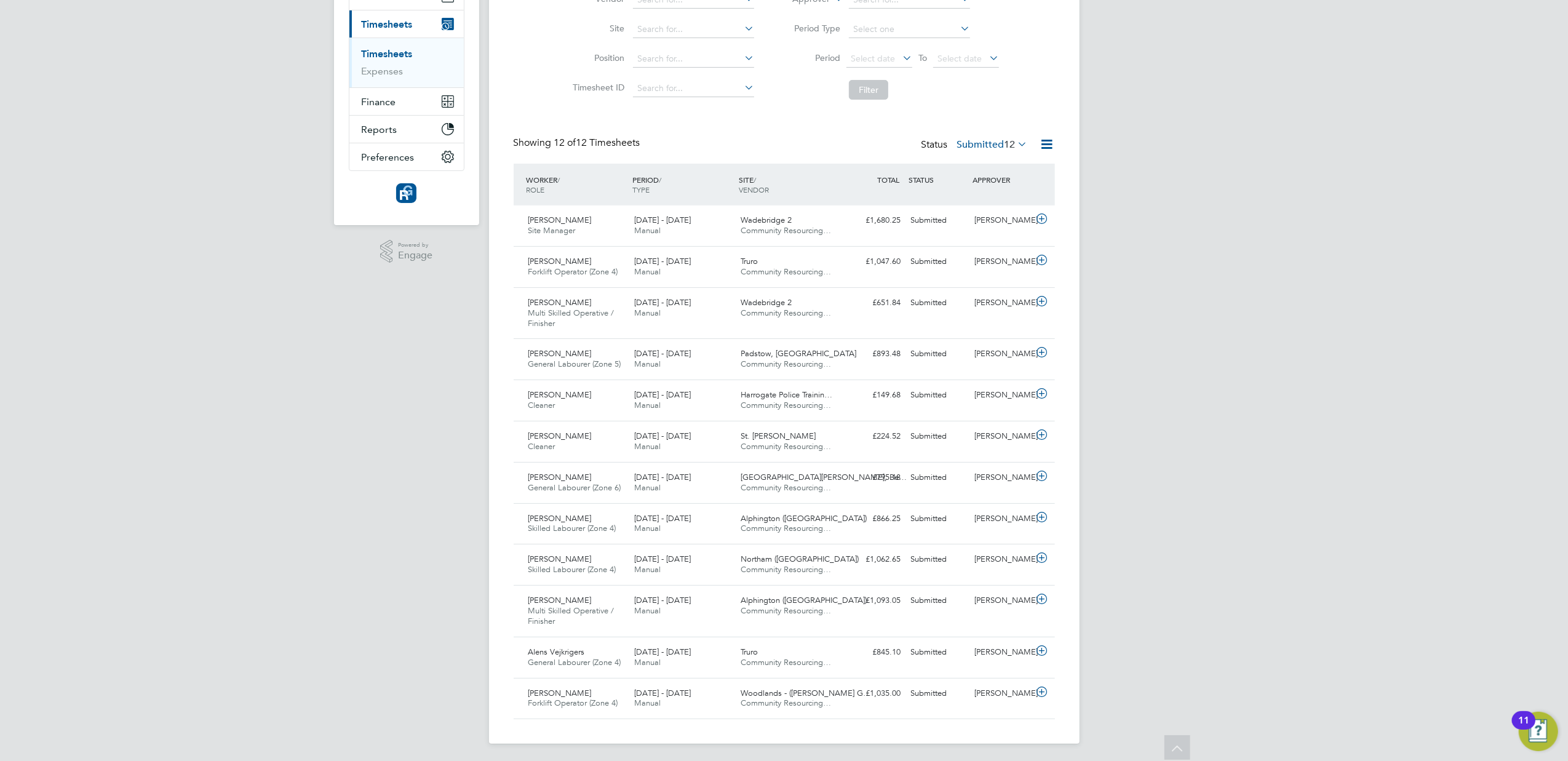
click at [985, 142] on label "Submitted 12" at bounding box center [992, 144] width 70 height 12
click at [977, 212] on li "Approved" at bounding box center [978, 218] width 56 height 18
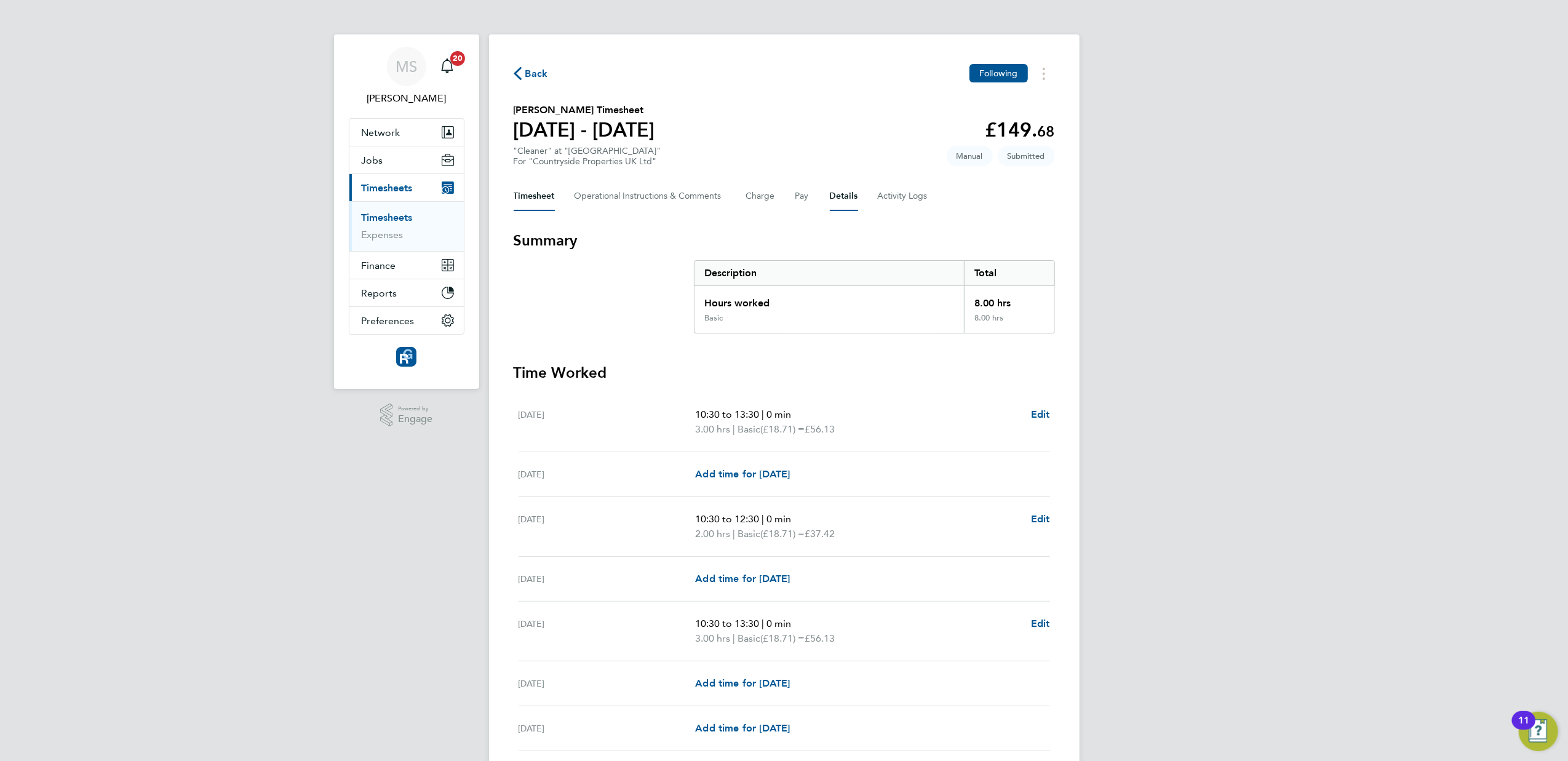
drag, startPoint x: 850, startPoint y: 197, endPoint x: 812, endPoint y: 206, distance: 39.1
click at [850, 197] on button "Details" at bounding box center [844, 196] width 29 height 30
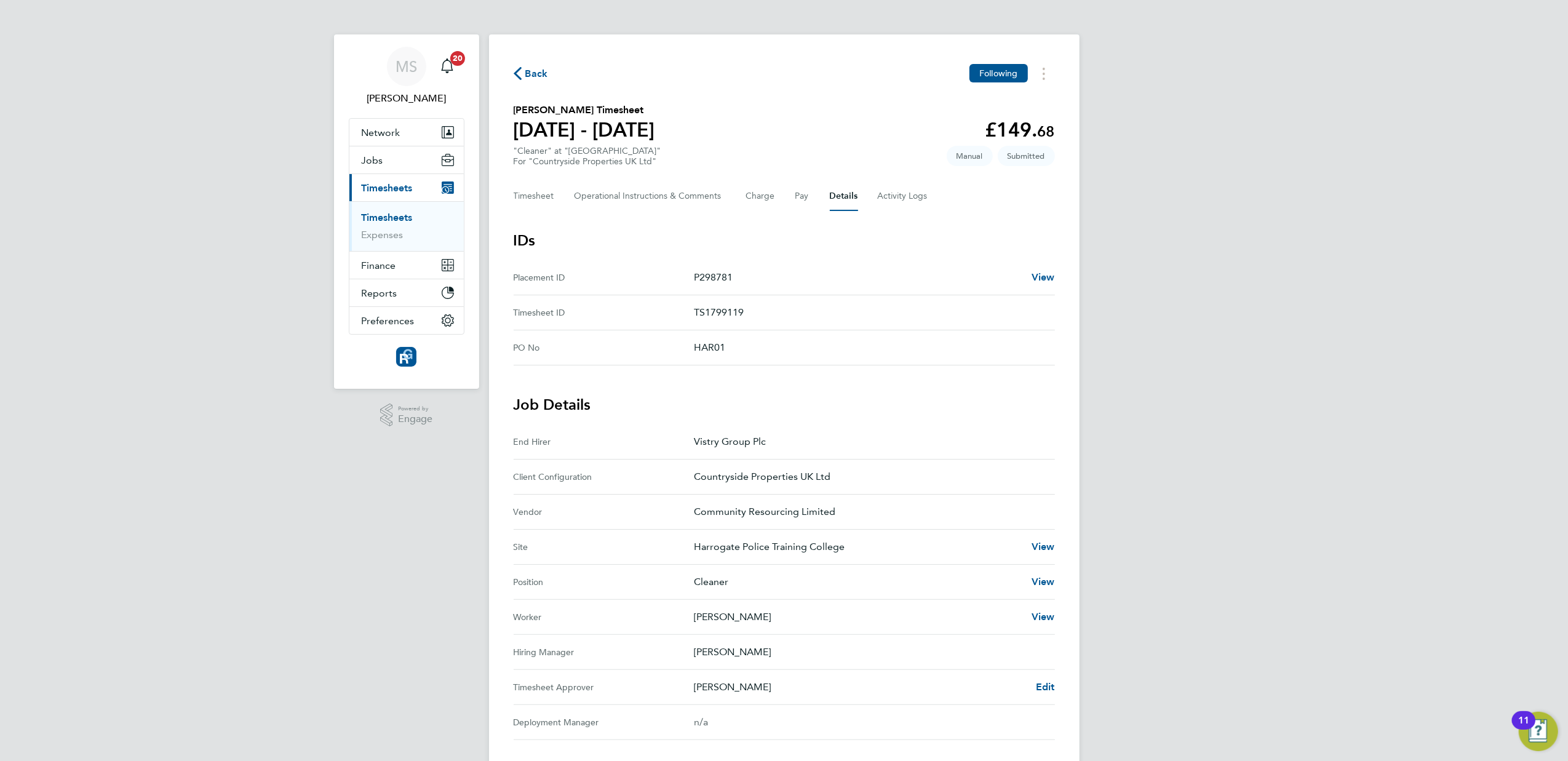
scroll to position [218, 0]
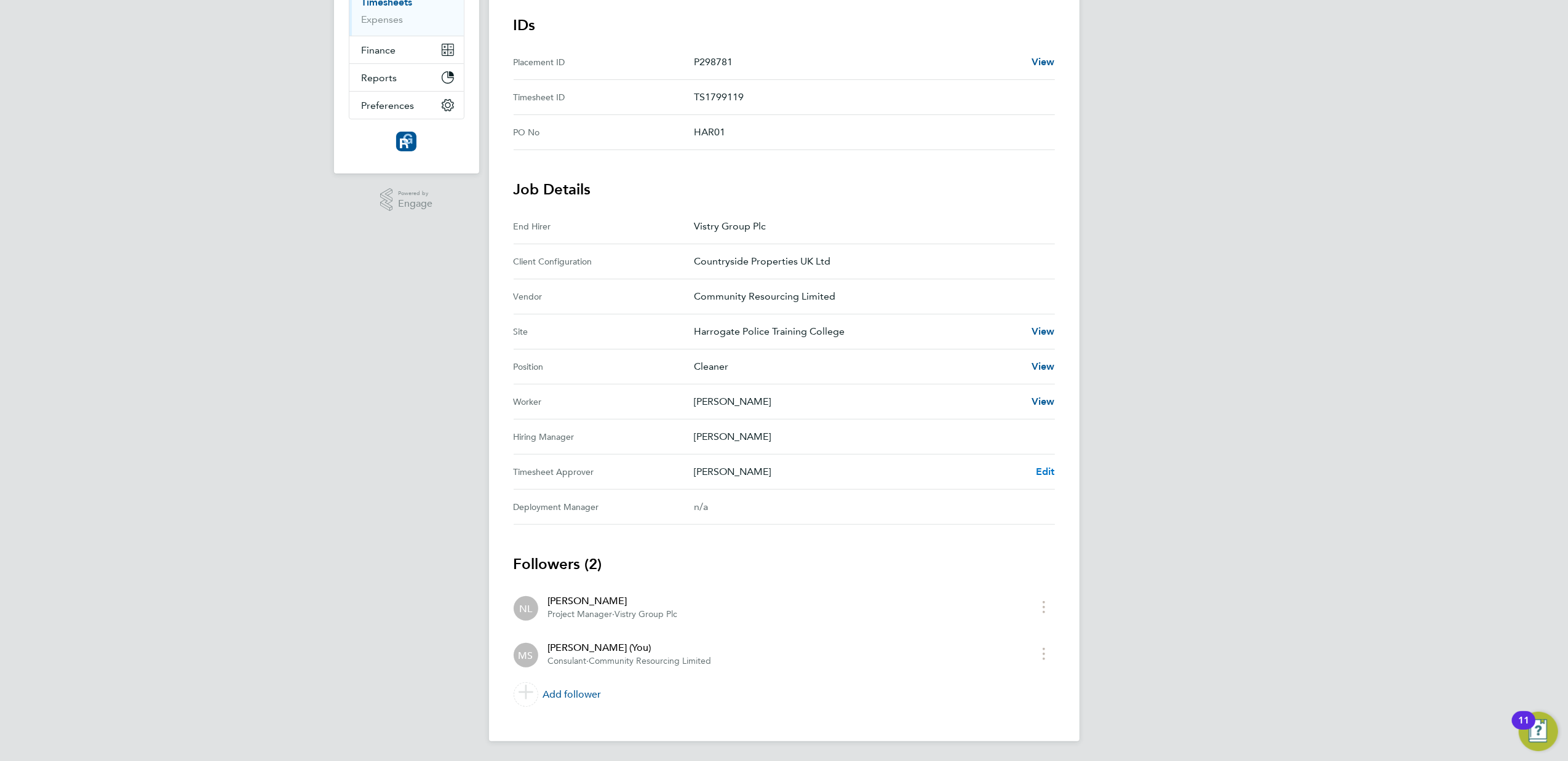
click at [1039, 470] on span "Edit" at bounding box center [1045, 471] width 19 height 12
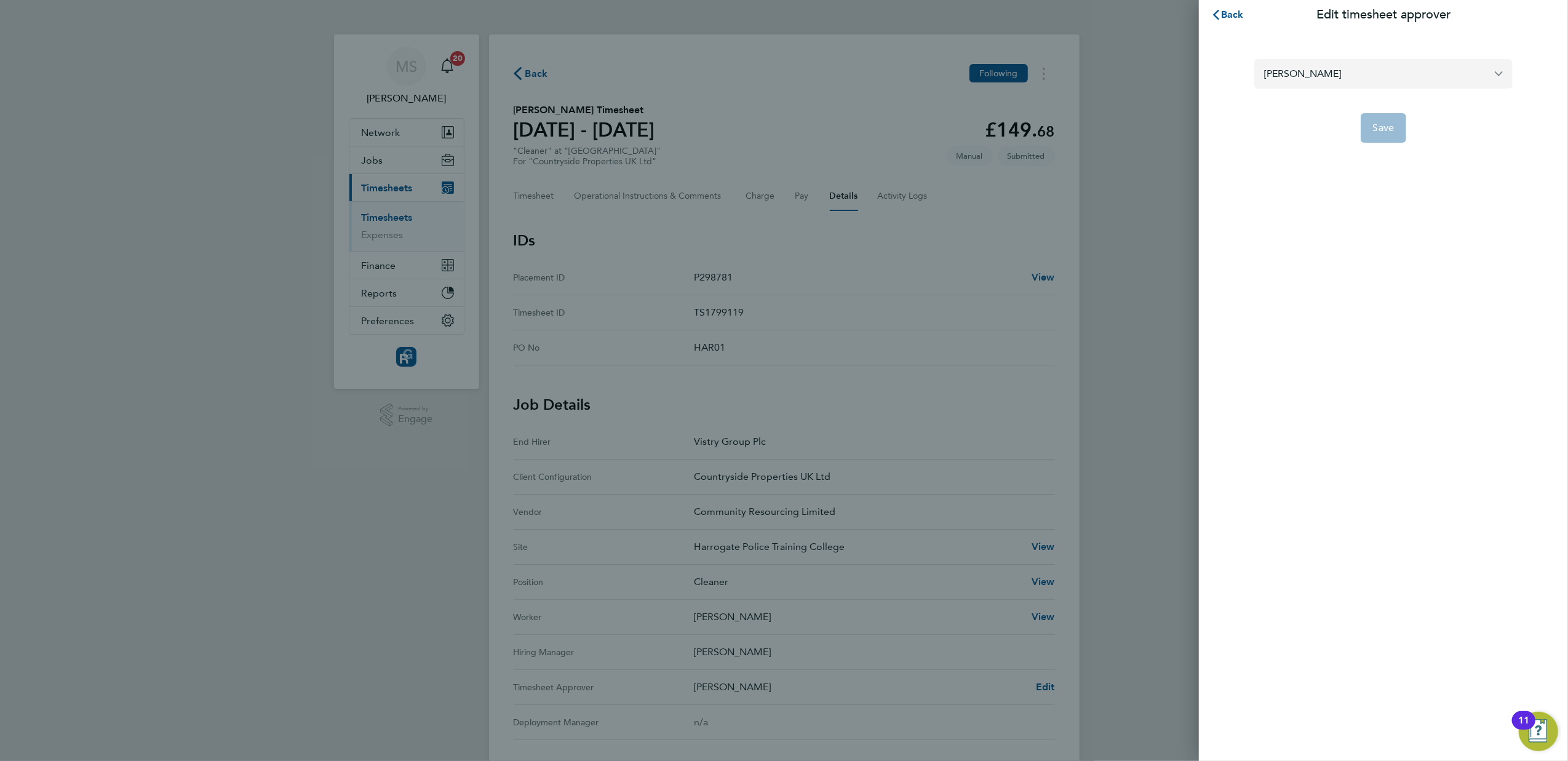
click at [1327, 80] on input "[PERSON_NAME]" at bounding box center [1383, 73] width 258 height 29
type input "p"
drag, startPoint x: 1320, startPoint y: 70, endPoint x: 1221, endPoint y: 61, distance: 99.4
click at [1221, 61] on div "[PERSON_NAME] [PERSON_NAME] [PERSON_NAME] [PERSON_NAME] [PERSON_NAME] [PERSON_N…" at bounding box center [1383, 94] width 369 height 128
type input "s"
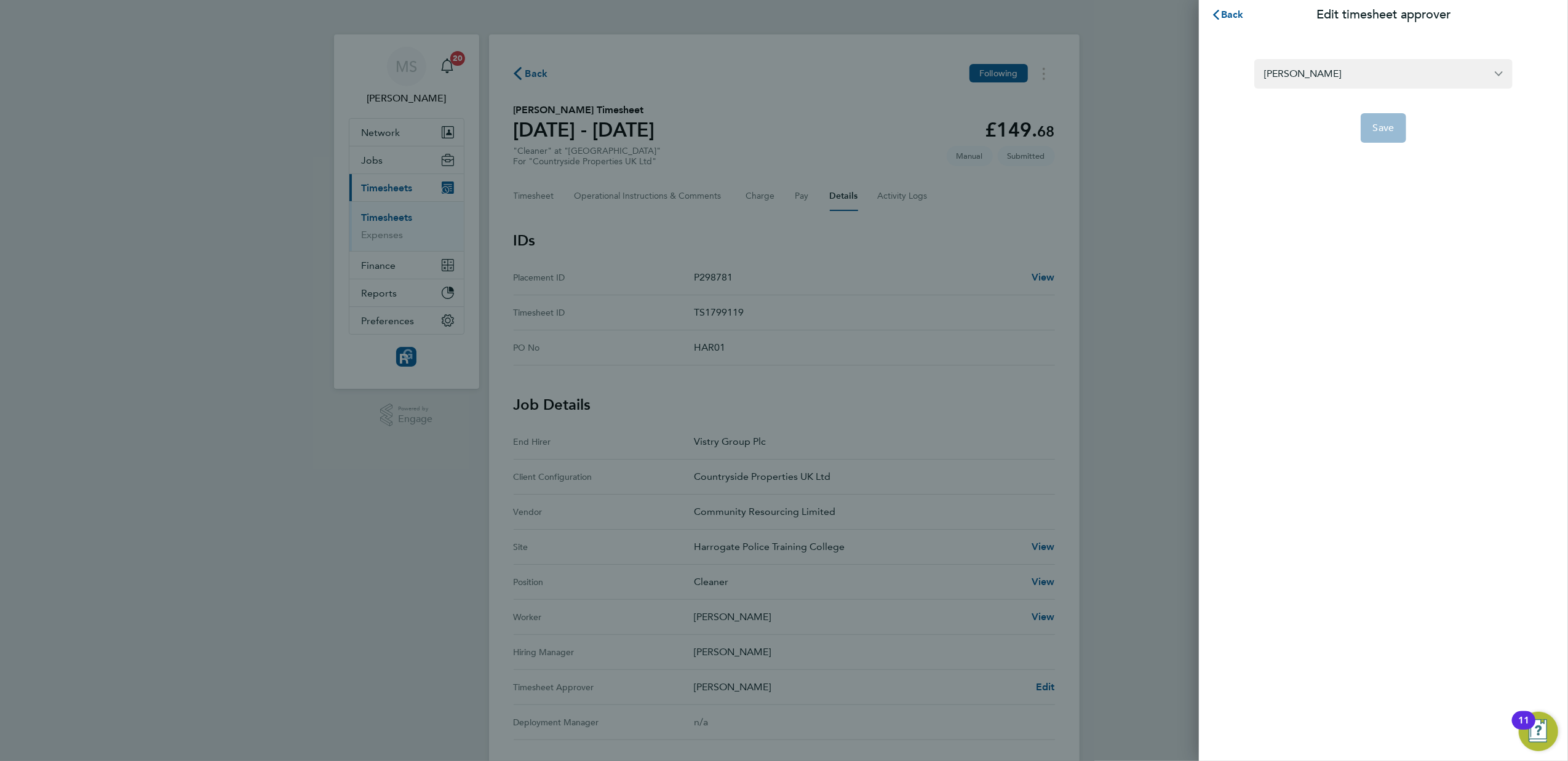
click at [1374, 311] on div "Back Edit timesheet approver [PERSON_NAME] Save" at bounding box center [1383, 380] width 369 height 761
click at [1348, 65] on input "[PERSON_NAME]" at bounding box center [1383, 73] width 258 height 29
click at [1301, 465] on div "Back Edit timesheet approver tyl [PERSON_NAME] [PERSON_NAME] Save" at bounding box center [1383, 380] width 369 height 761
type input "[PERSON_NAME]"
click at [1223, 8] on span "Back" at bounding box center [1232, 14] width 23 height 12
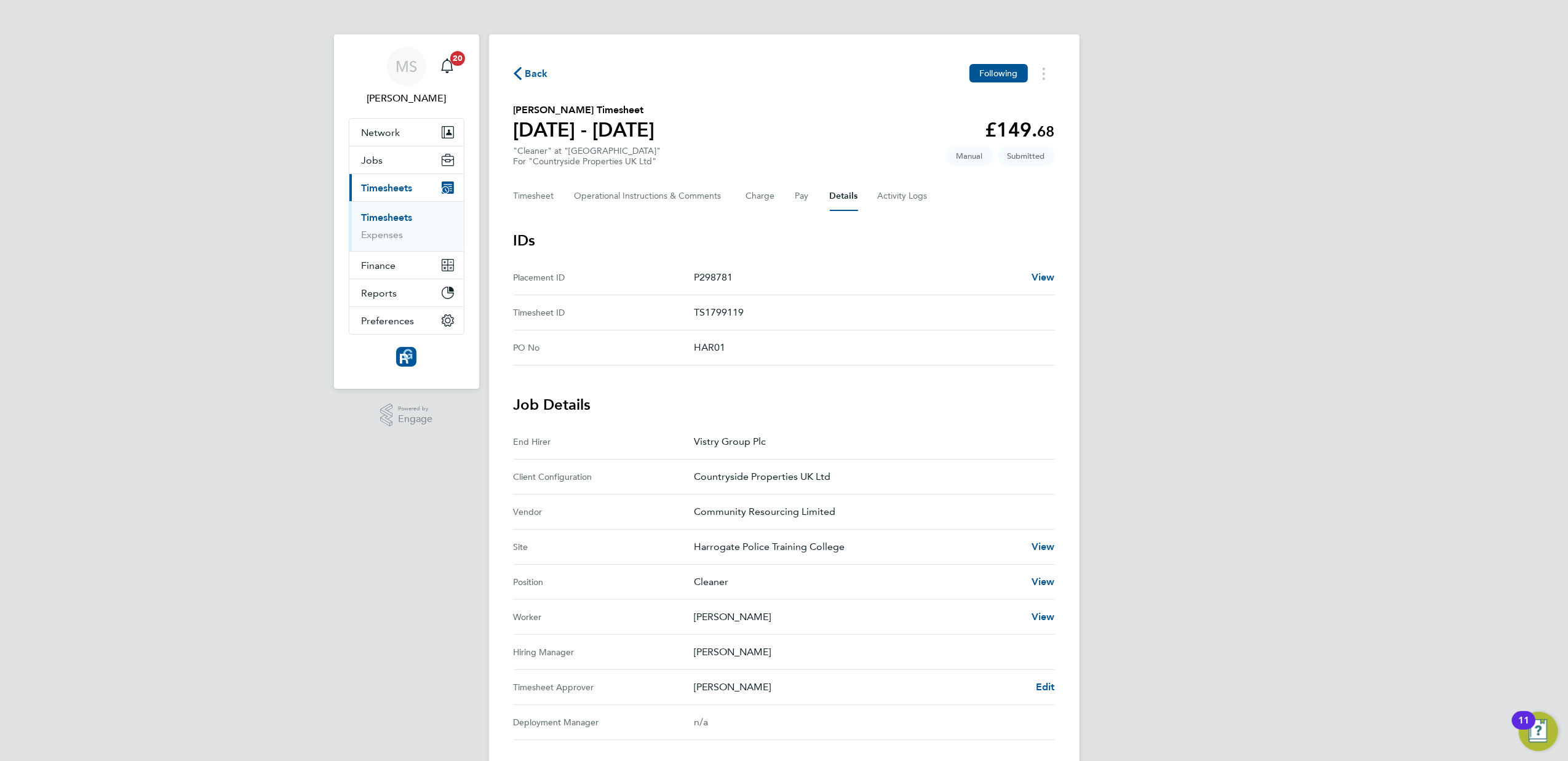
click at [526, 72] on span "Back" at bounding box center [537, 74] width 23 height 15
